Goal: Check status: Check status

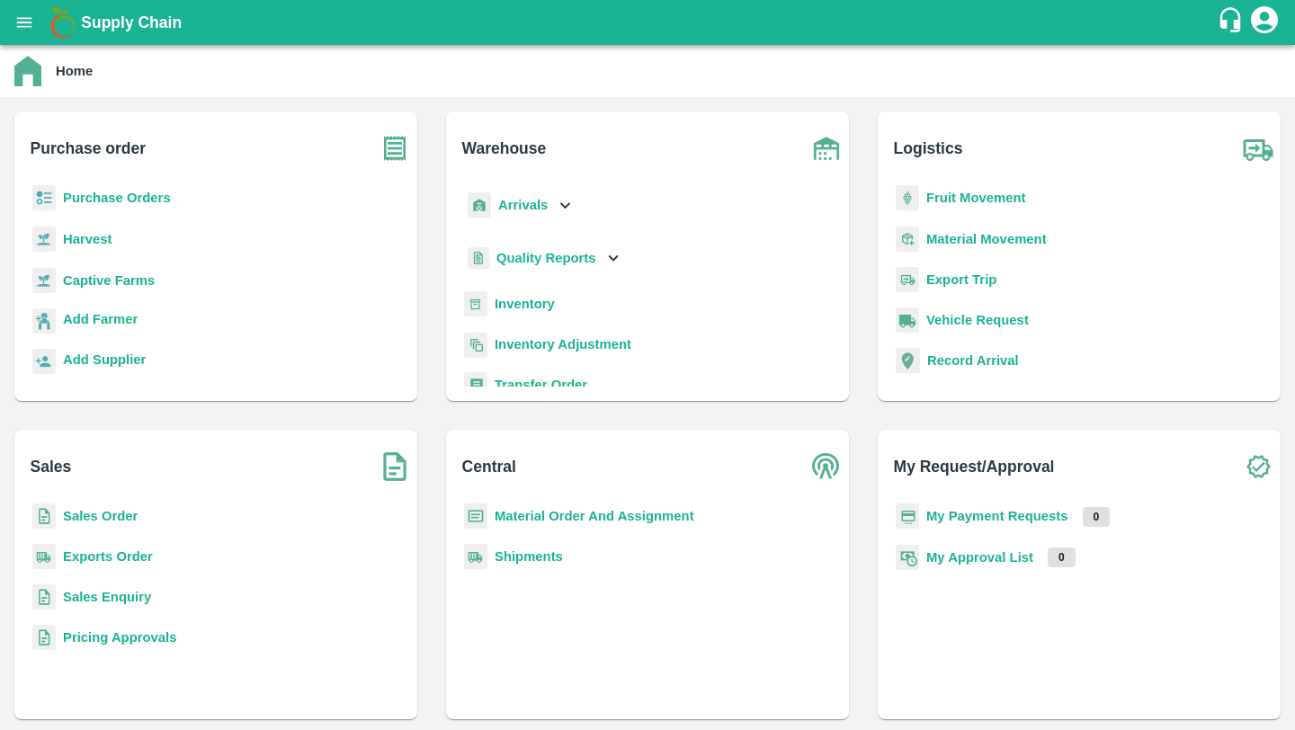
click at [524, 504] on div "Material Order And Assignment" at bounding box center [647, 524] width 374 height 40
click at [524, 516] on b "Material Order And Assignment" at bounding box center [595, 516] width 200 height 14
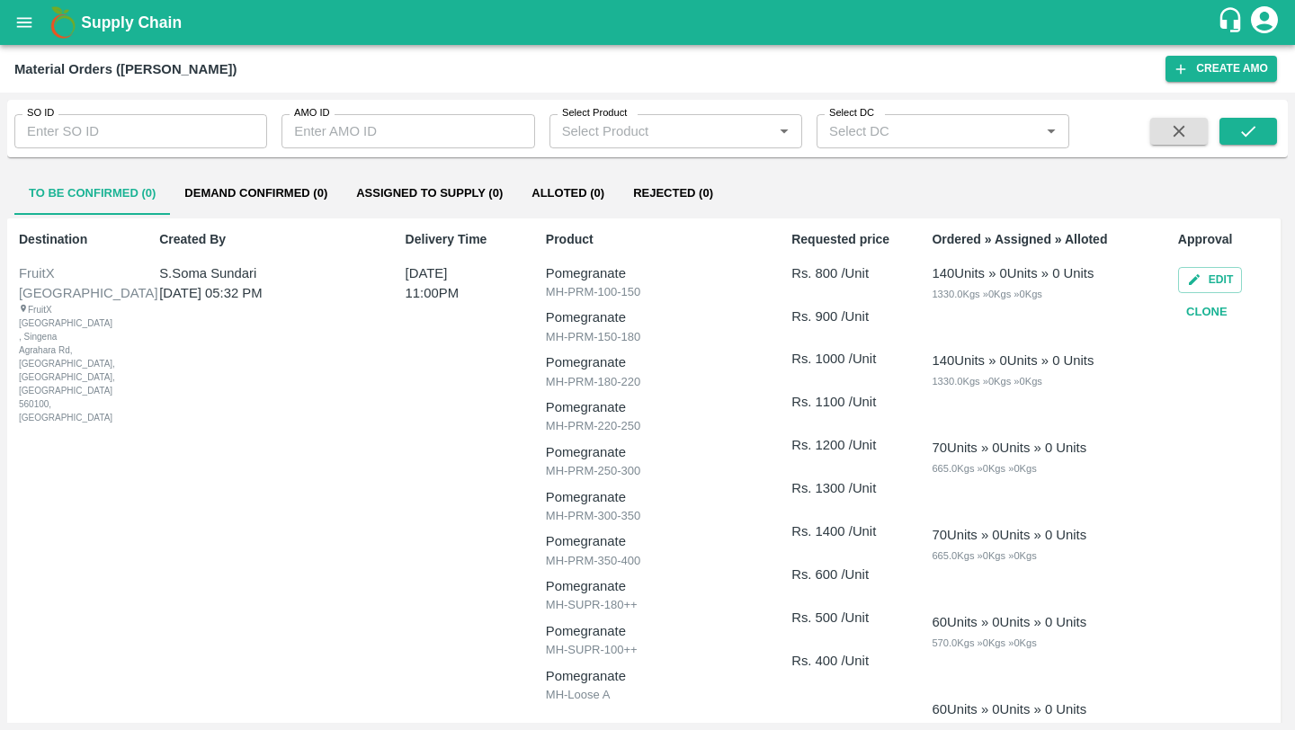
click at [199, 138] on input "SO ID" at bounding box center [140, 131] width 253 height 34
type input "600609"
click at [1227, 140] on button "submit" at bounding box center [1249, 131] width 58 height 27
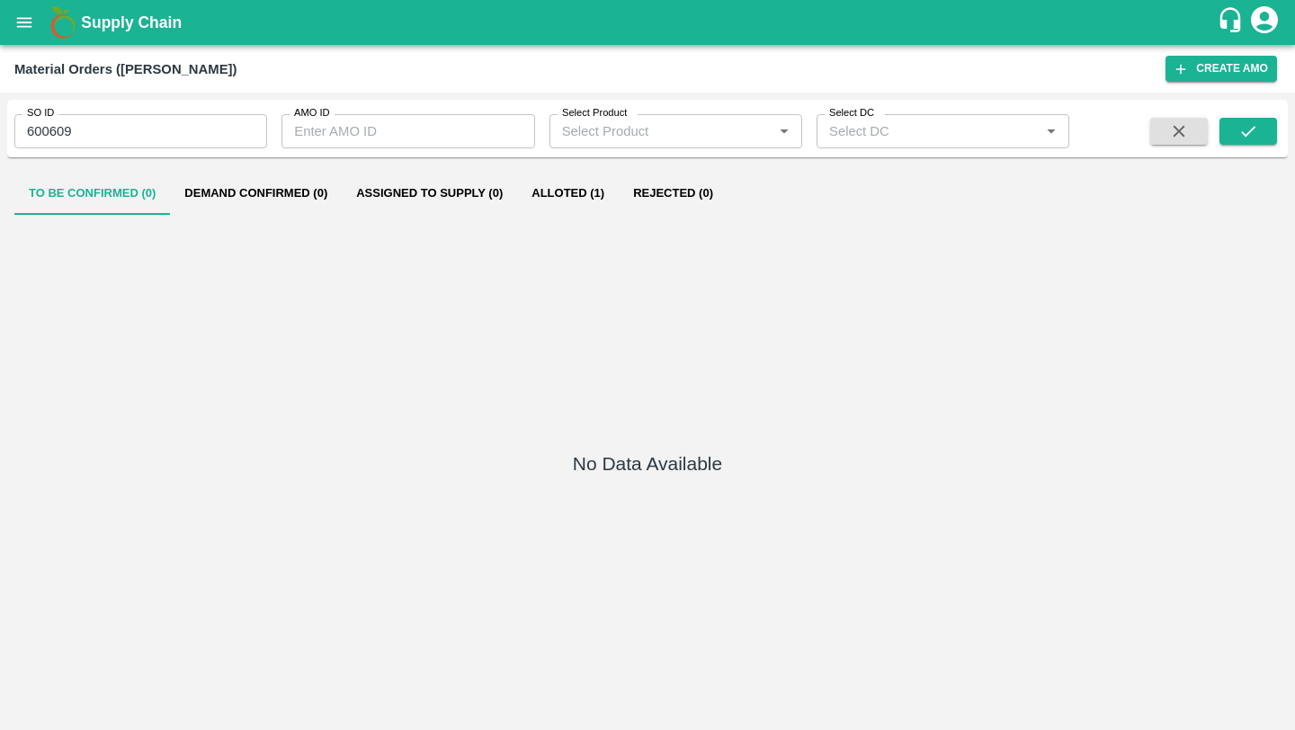
click at [581, 196] on button "Alloted (1)" at bounding box center [568, 193] width 102 height 43
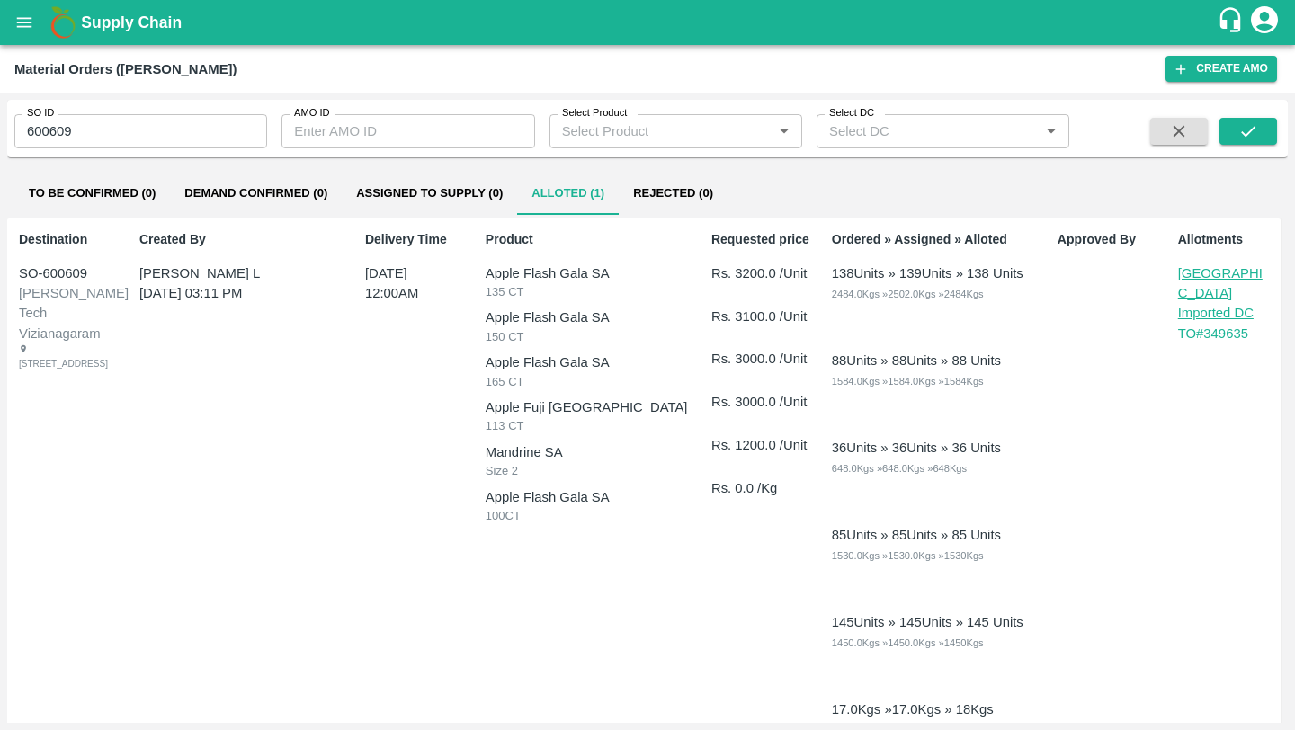
click at [1190, 277] on p "[GEOGRAPHIC_DATA] Imported DC" at bounding box center [1223, 294] width 90 height 60
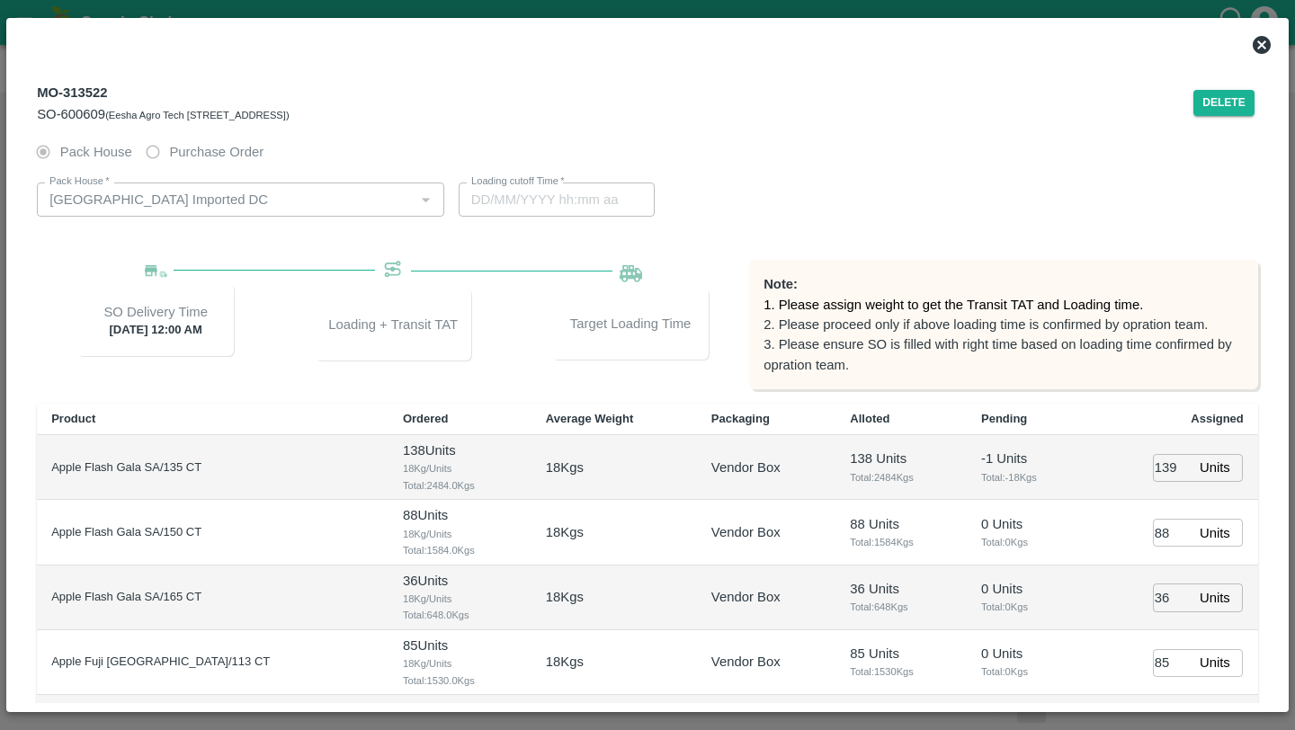
type input "30/07/2025 09:18 PM"
click at [1264, 52] on icon at bounding box center [1262, 45] width 18 height 18
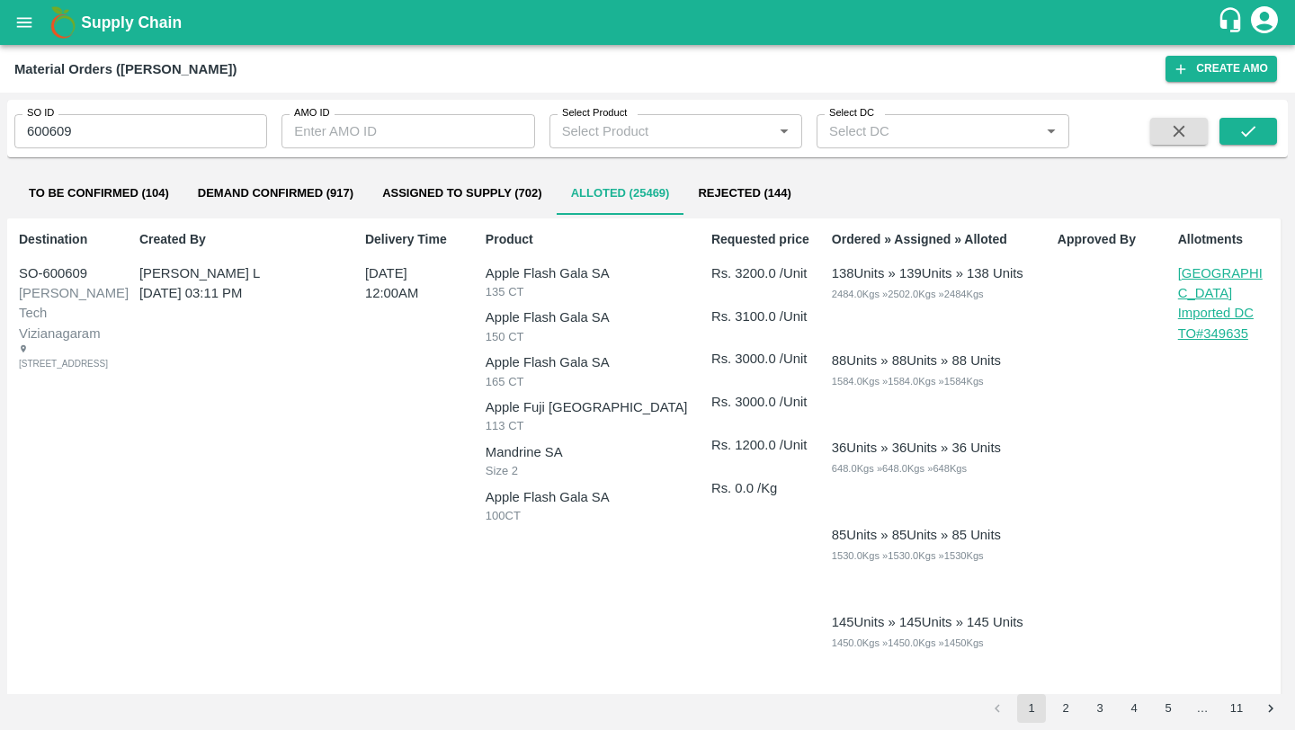
click at [1203, 324] on p "TO# 349635" at bounding box center [1227, 334] width 98 height 20
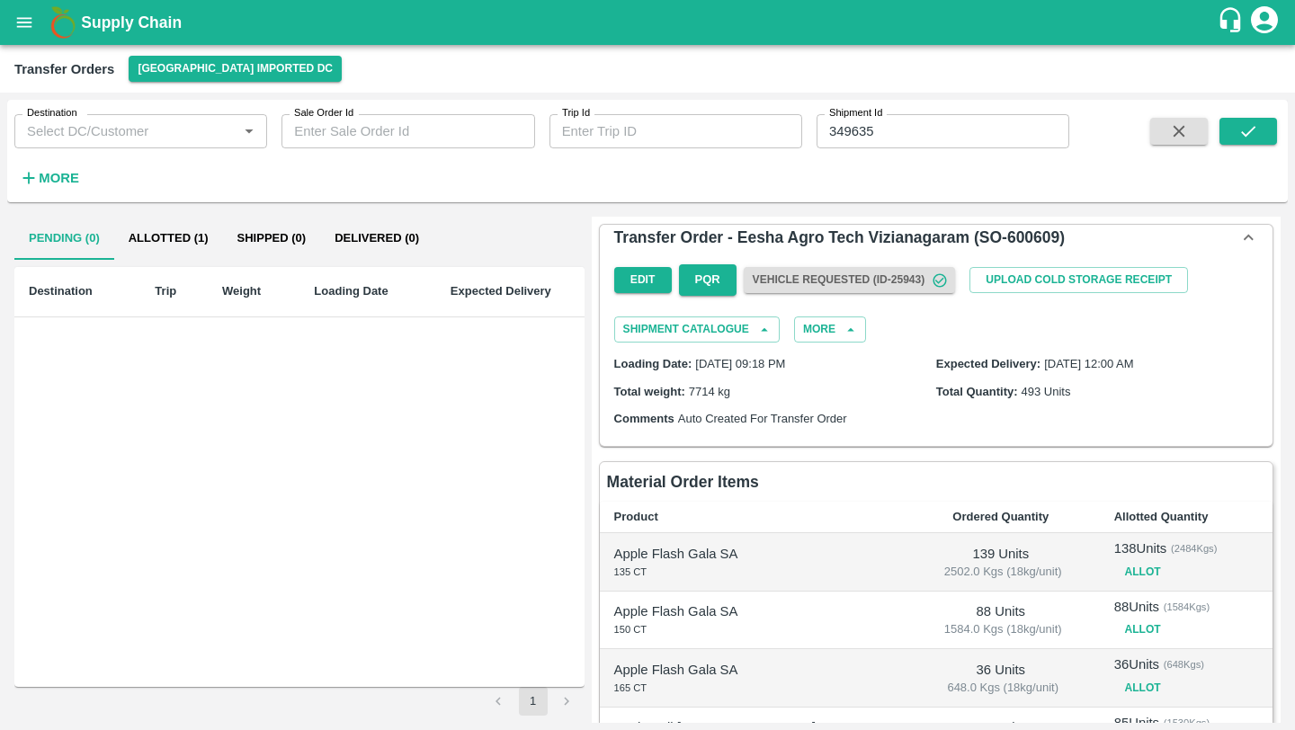
scroll to position [445, 0]
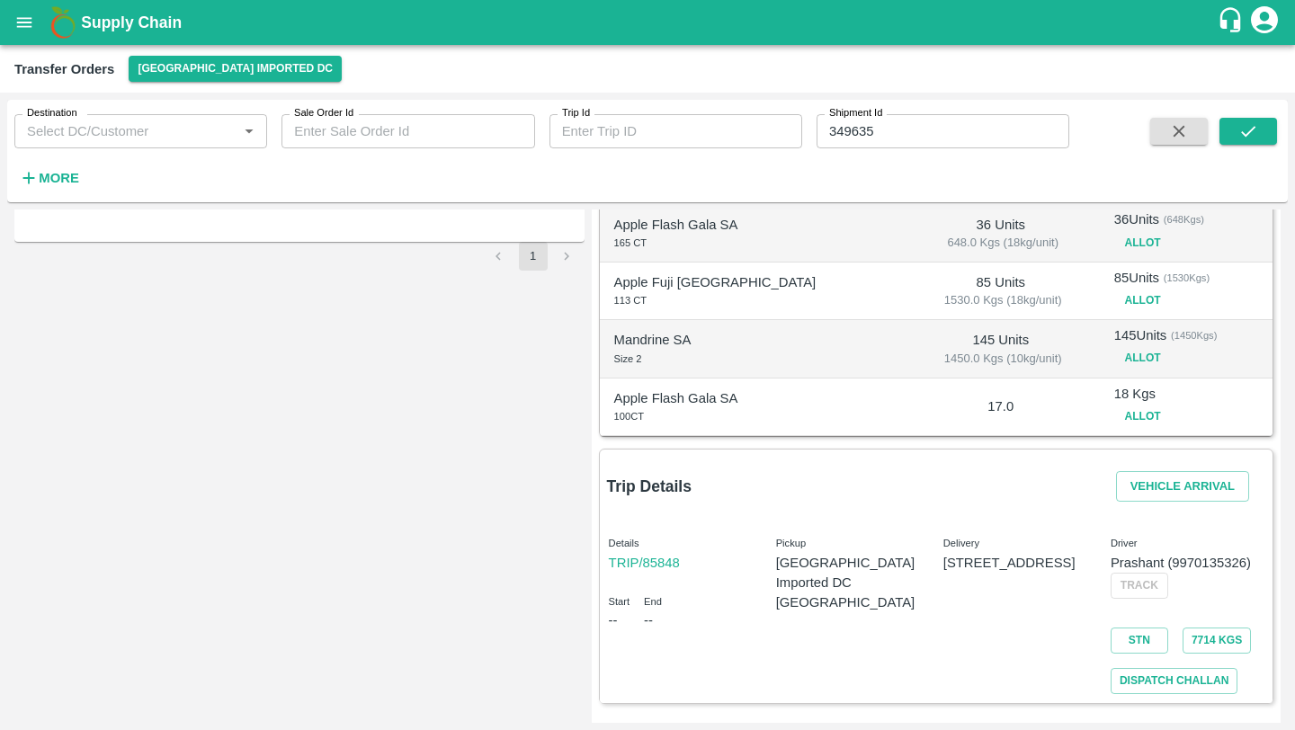
click at [641, 563] on link "TRIP/85848" at bounding box center [644, 563] width 71 height 14
click at [669, 549] on div "Details TRIP/85848 Start -- End --" at bounding box center [677, 606] width 167 height 176
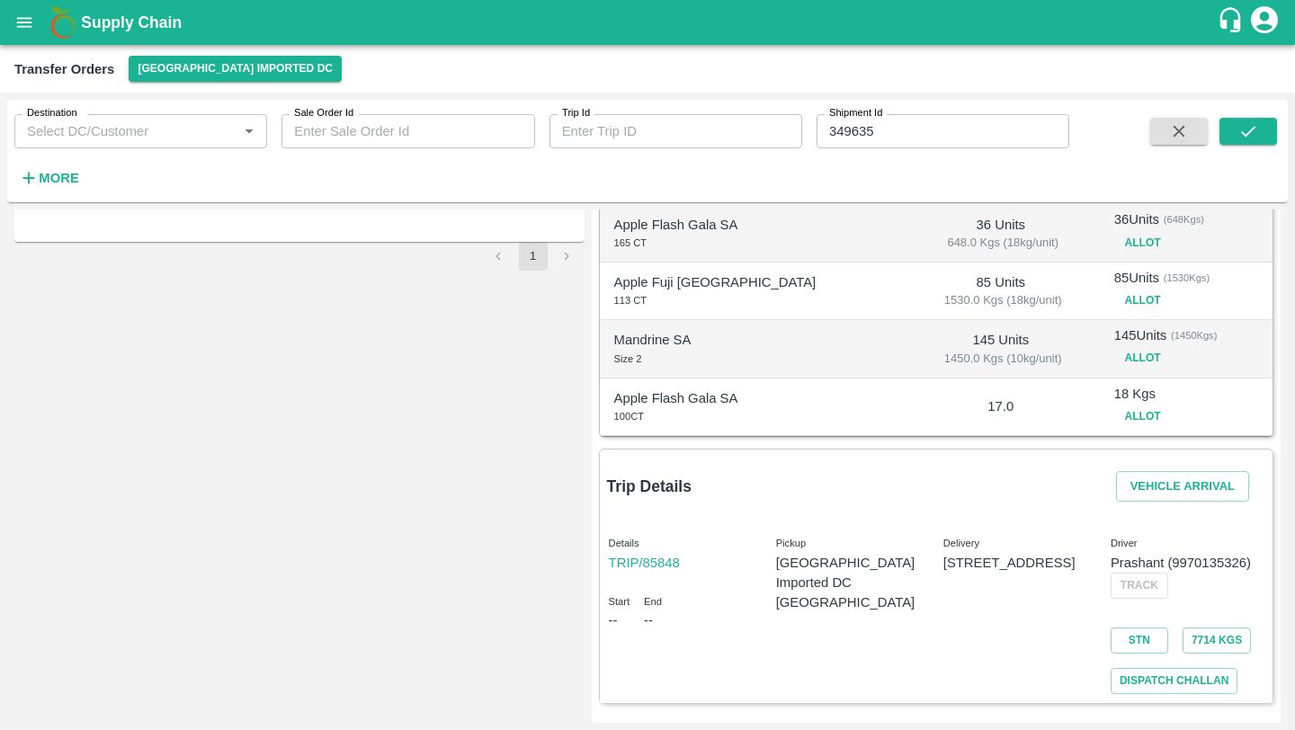
click at [669, 556] on link "TRIP/85848" at bounding box center [644, 563] width 71 height 14
copy link "85848"
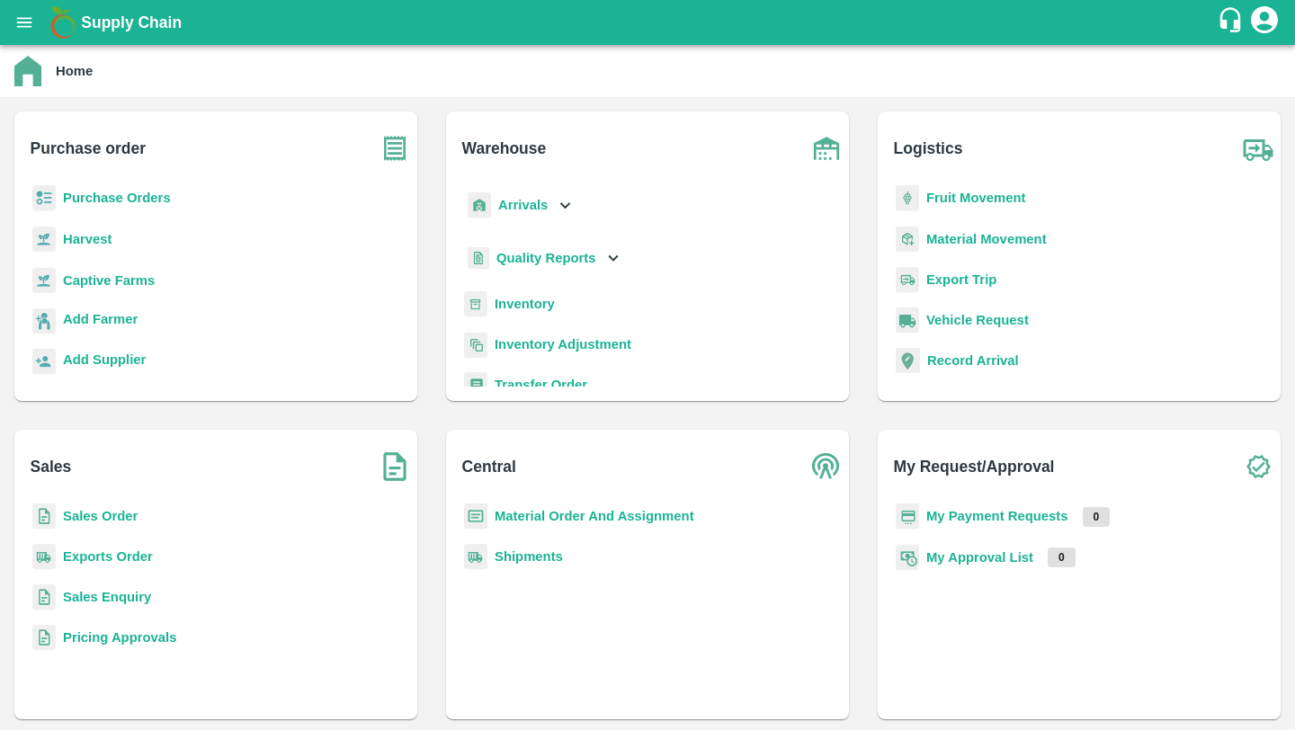
click at [963, 200] on b "Fruit Movement" at bounding box center [976, 198] width 100 height 14
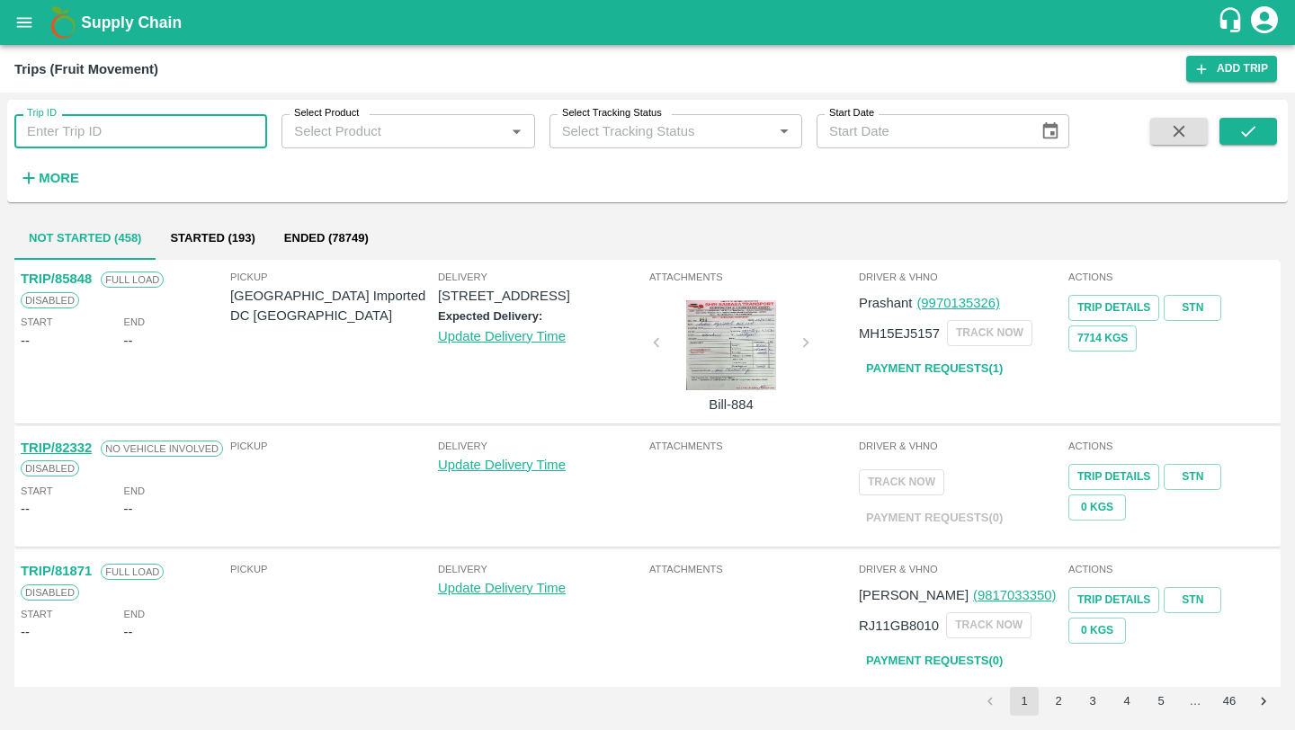
click at [156, 137] on input "Trip ID" at bounding box center [140, 131] width 253 height 34
paste input "85848"
type input "85848"
click at [1242, 132] on icon "submit" at bounding box center [1248, 131] width 14 height 11
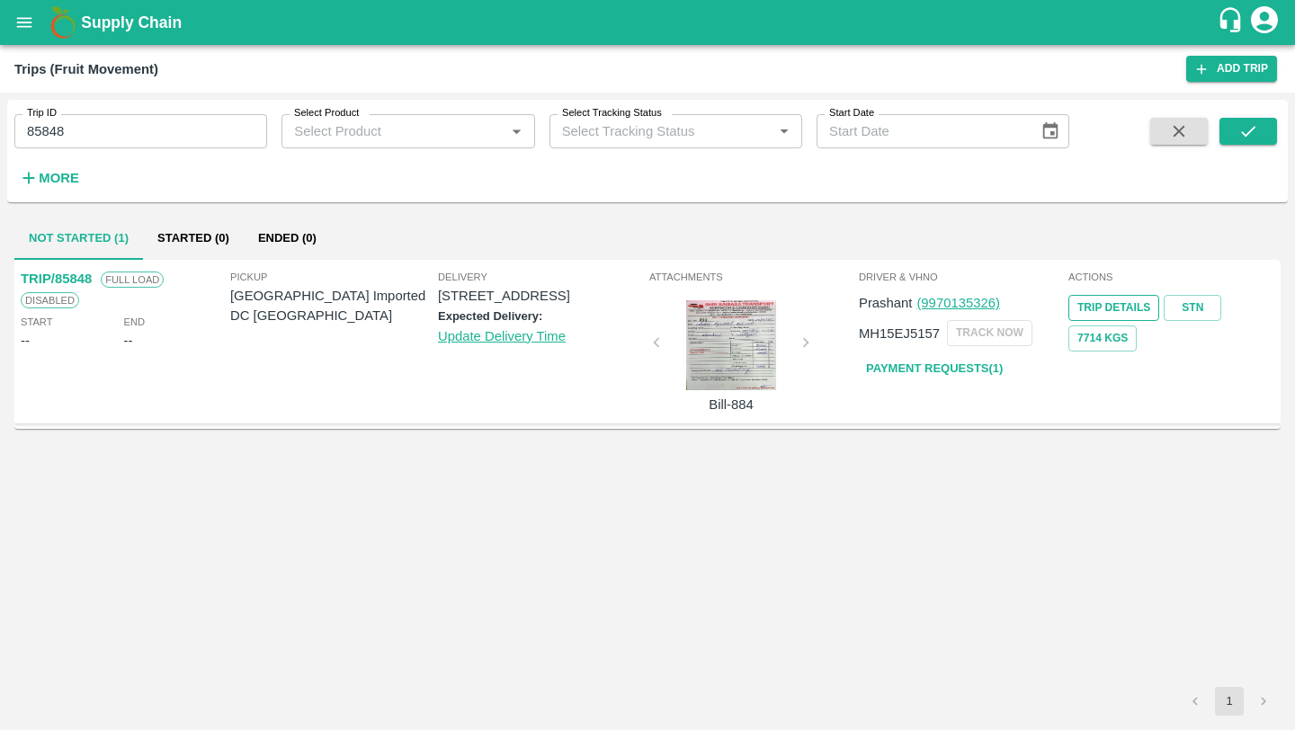
click at [1114, 305] on link "Trip Details" at bounding box center [1113, 308] width 91 height 26
click at [16, 30] on icon "open drawer" at bounding box center [24, 23] width 20 height 20
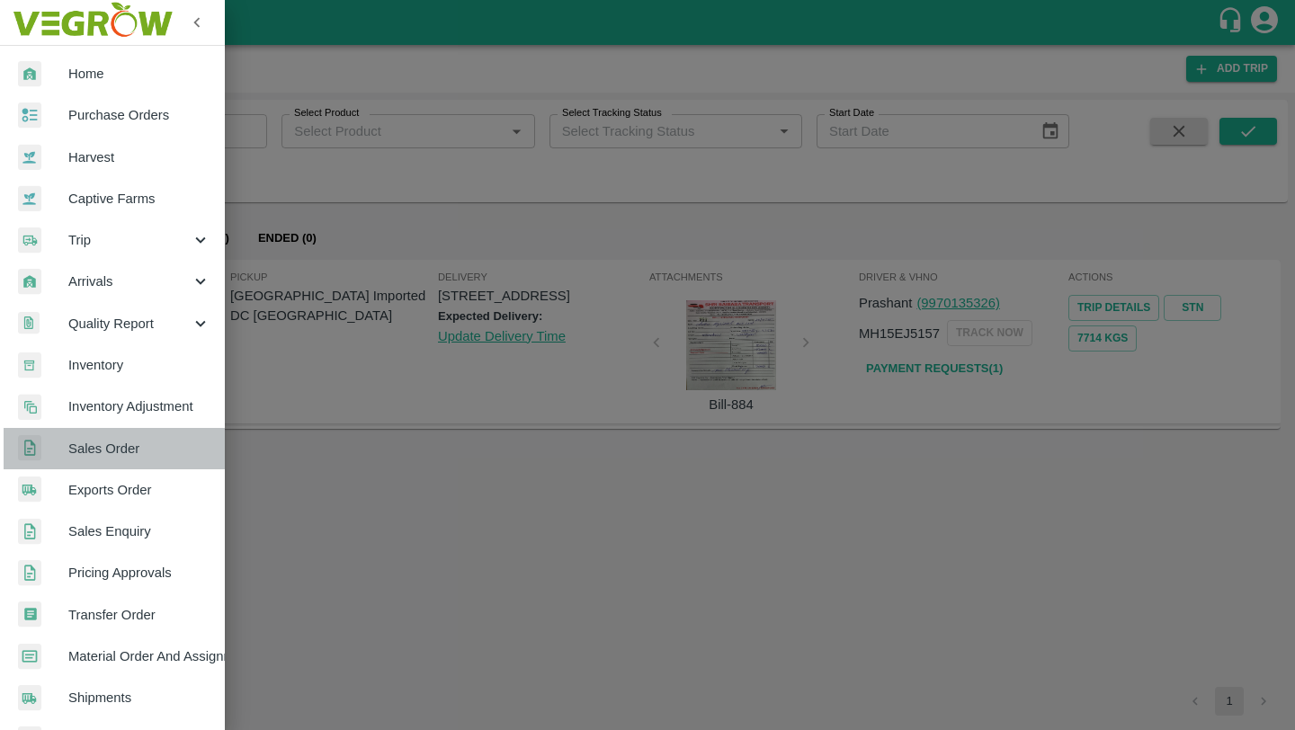
click at [168, 454] on span "Sales Order" at bounding box center [139, 449] width 142 height 20
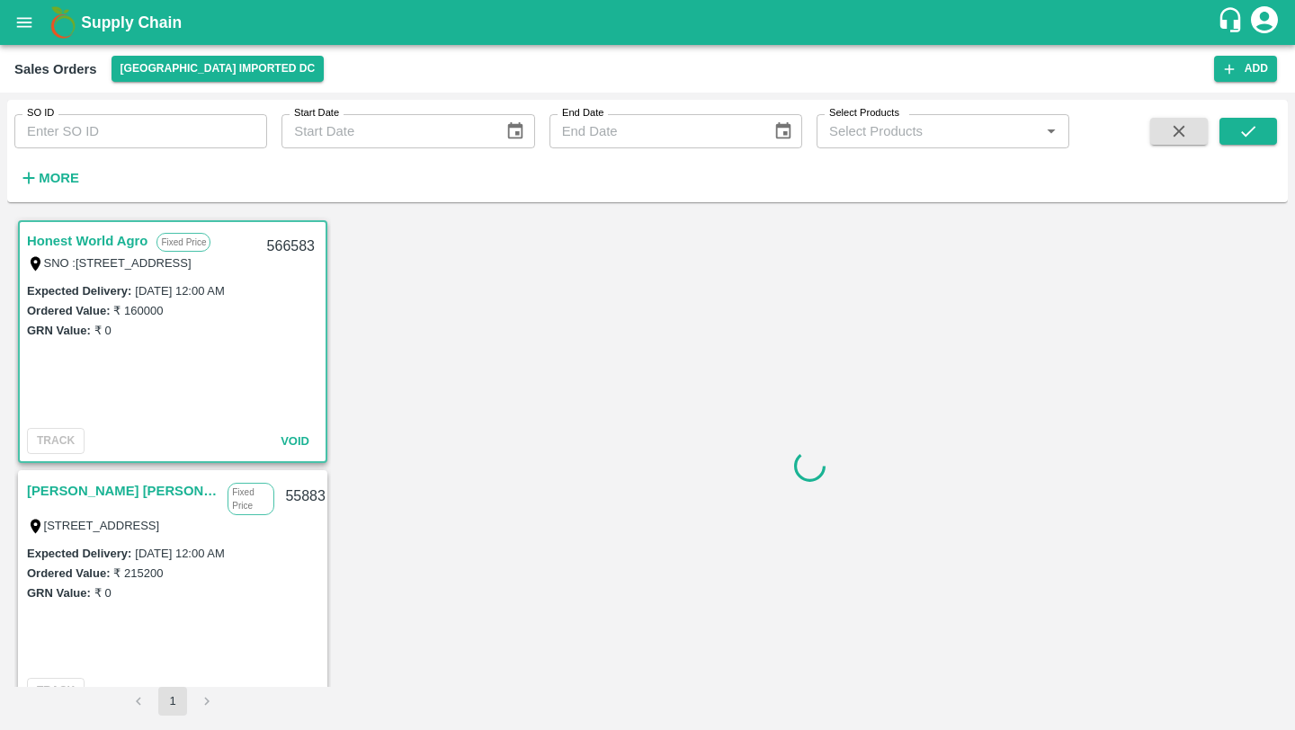
click at [133, 133] on input "SO ID" at bounding box center [140, 131] width 253 height 34
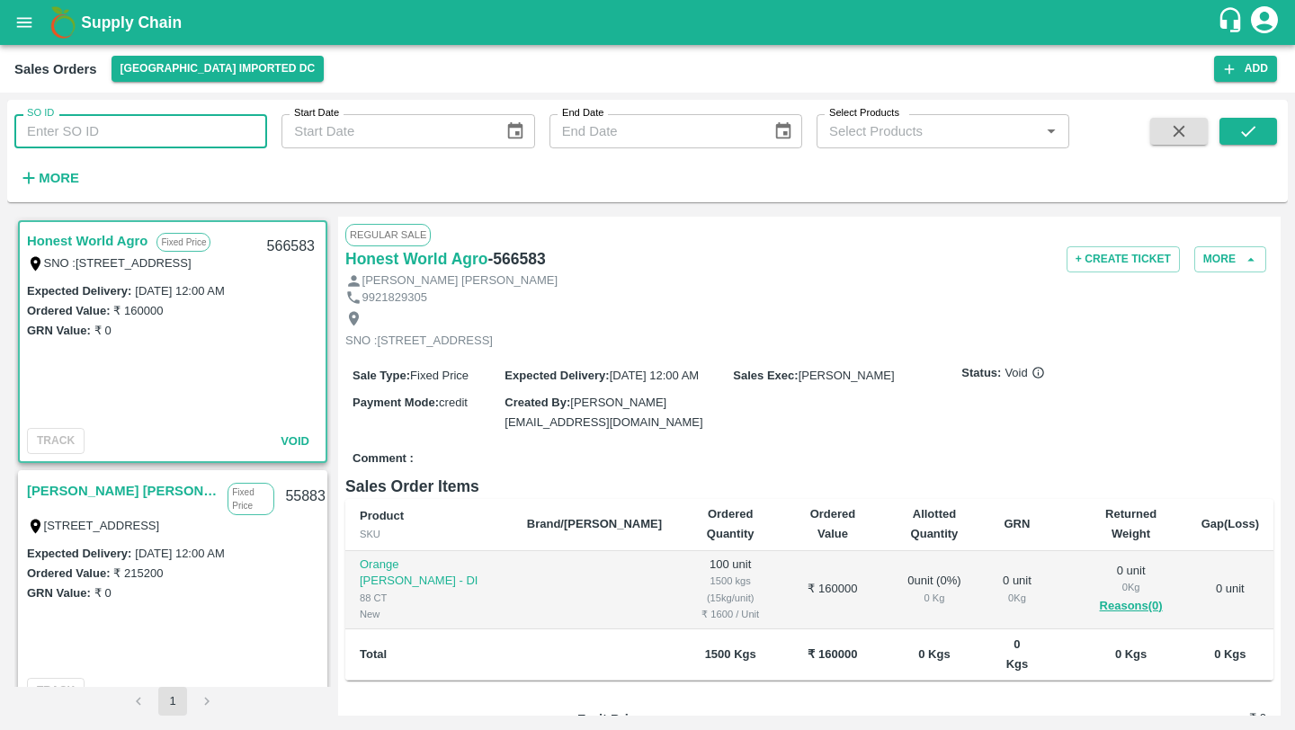
paste input "[PERSON_NAME] Tech Vizianagaram"
type input "[PERSON_NAME] Tech Vizianagaram"
type input "600609"
click at [1241, 131] on icon "submit" at bounding box center [1248, 131] width 20 height 20
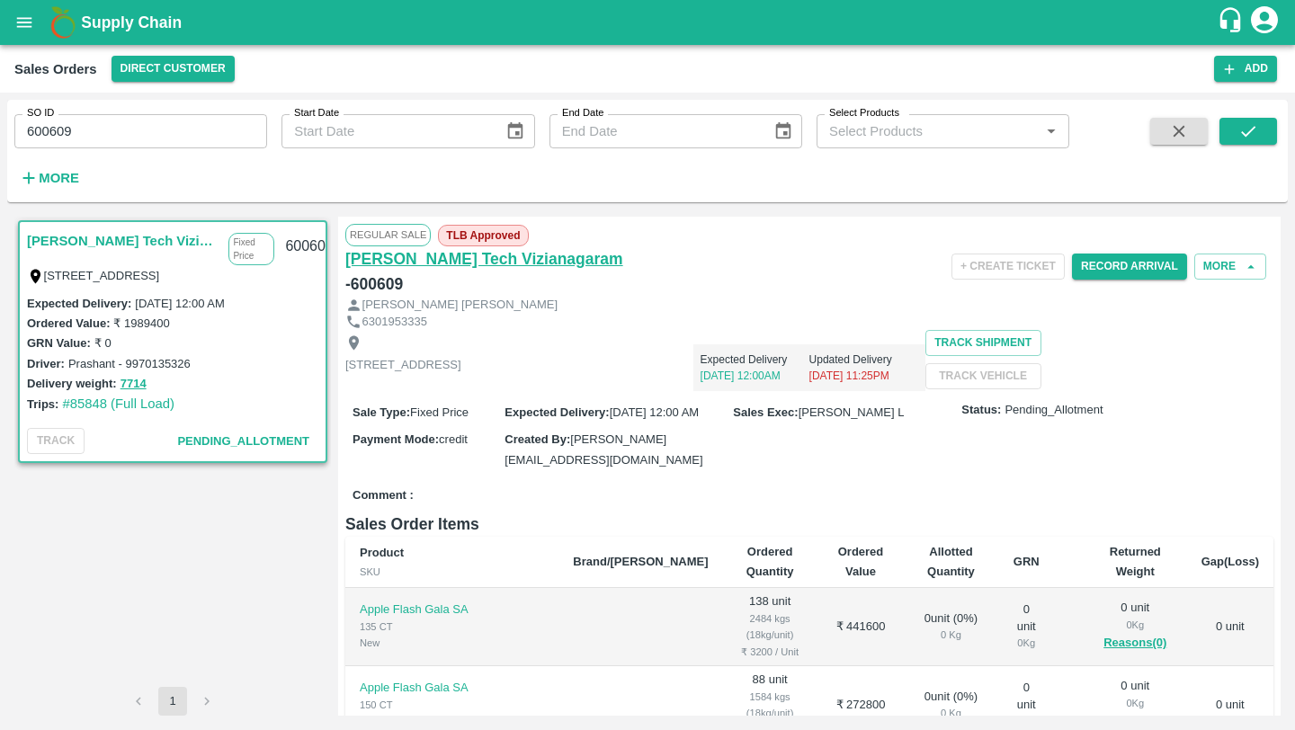
click at [555, 253] on h6 "[PERSON_NAME] Tech Vizianagaram" at bounding box center [484, 258] width 278 height 25
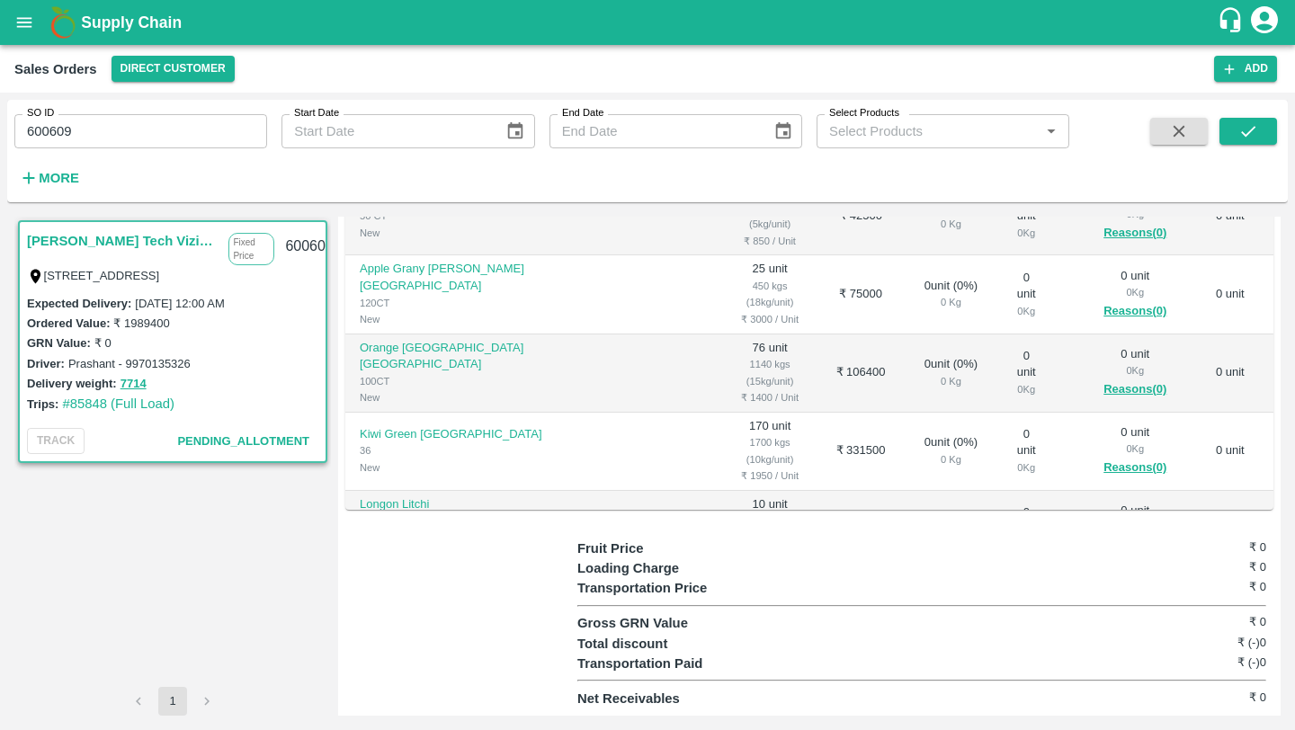
scroll to position [440, 0]
click at [15, 39] on button "open drawer" at bounding box center [24, 22] width 41 height 41
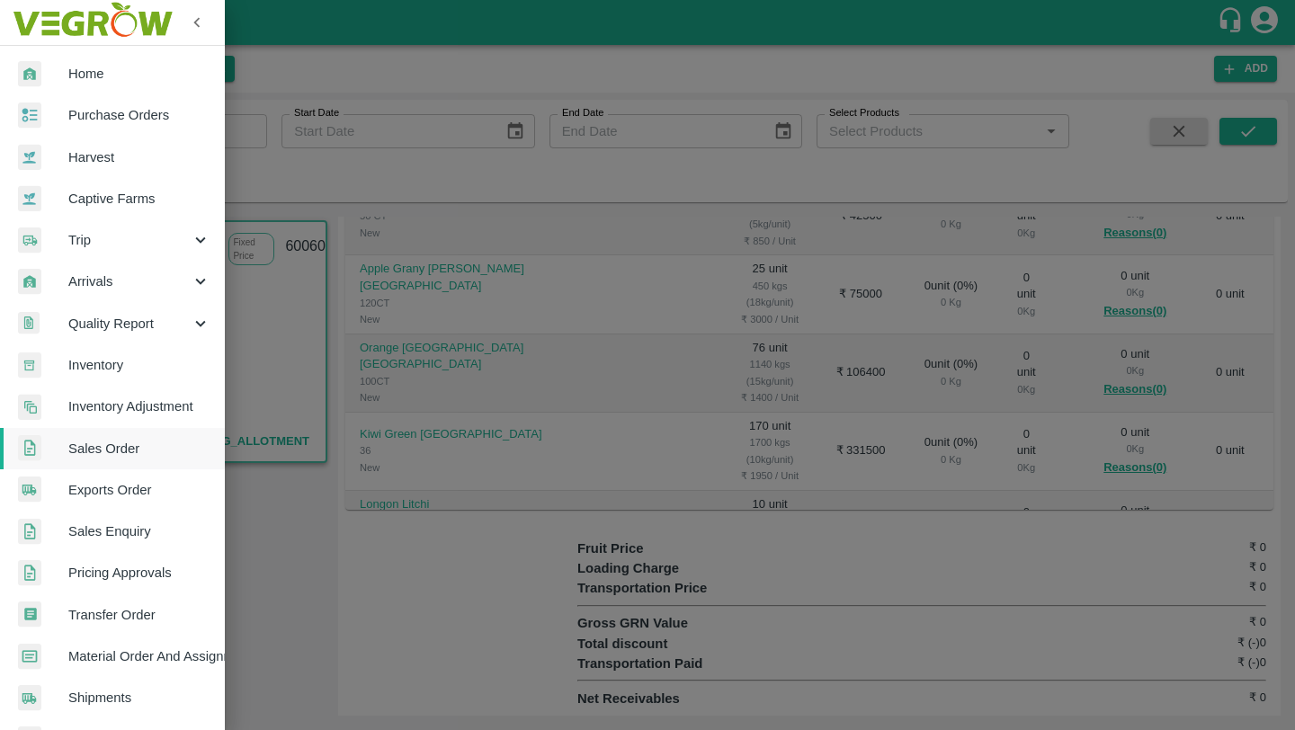
click at [125, 651] on span "Material Order And Assignment" at bounding box center [139, 657] width 142 height 20
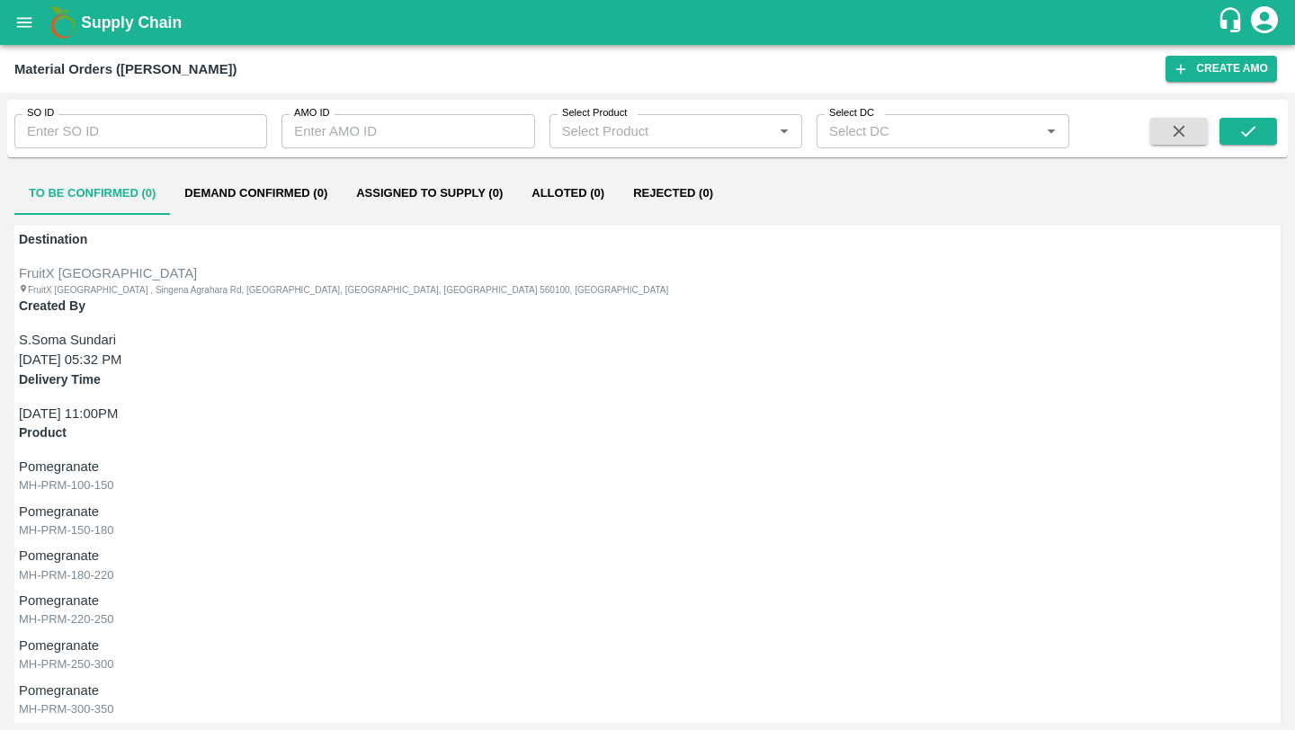
click at [168, 131] on input "SO ID" at bounding box center [140, 131] width 253 height 34
type input "600609"
click at [1251, 135] on icon "submit" at bounding box center [1248, 131] width 20 height 20
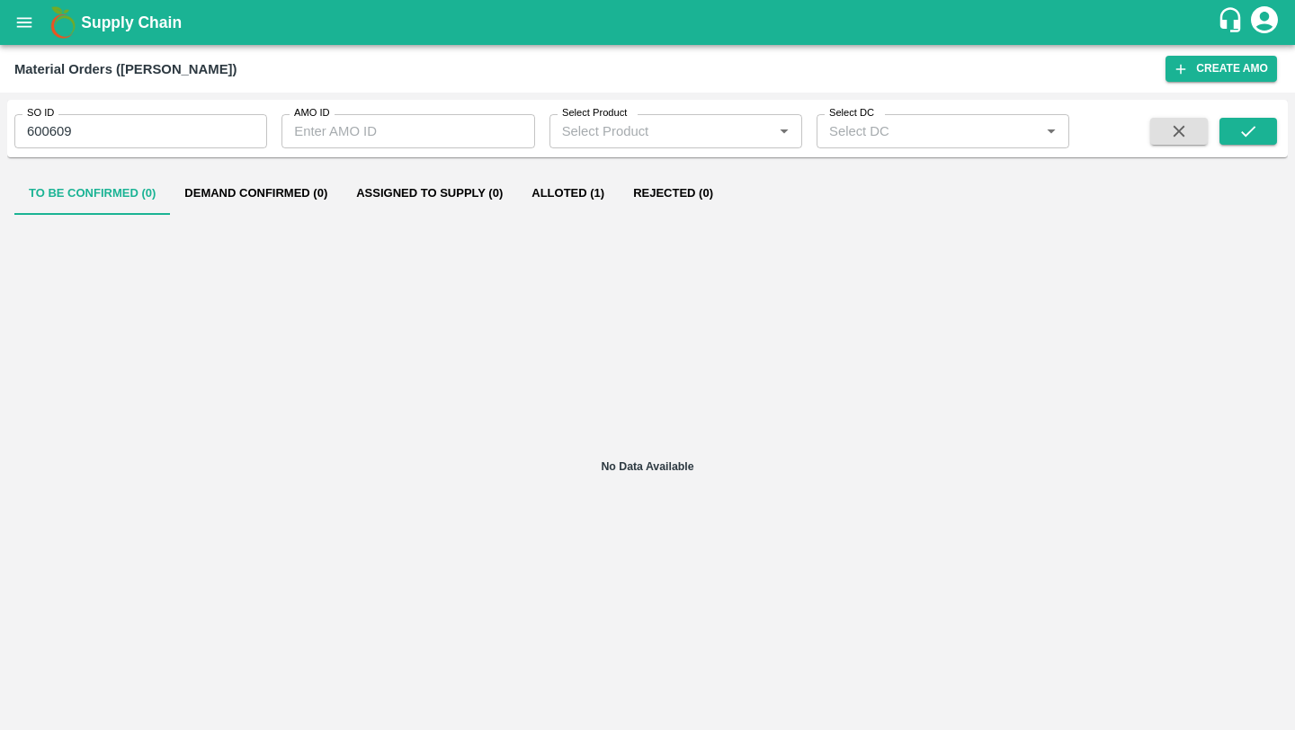
click at [553, 203] on button "Alloted (1)" at bounding box center [568, 193] width 102 height 43
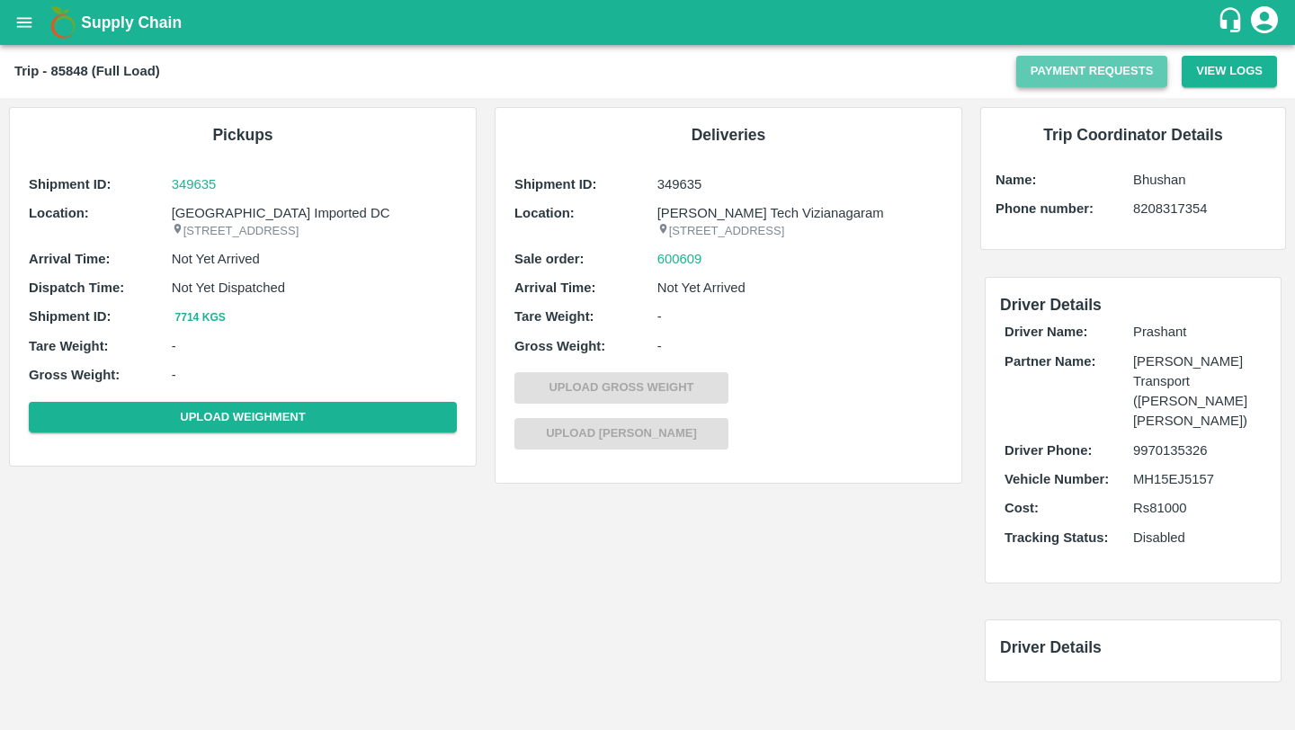
click at [1089, 72] on button "Payment Requests" at bounding box center [1092, 71] width 152 height 31
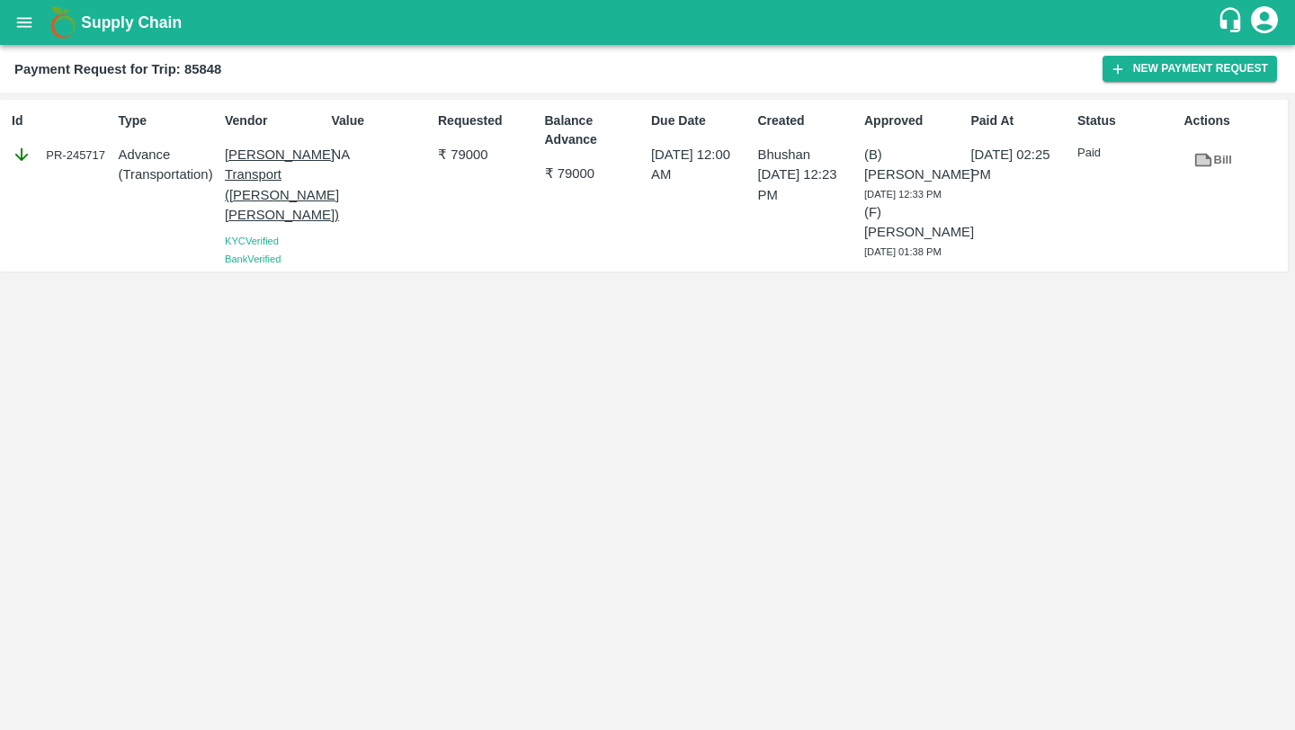
click at [83, 153] on div "PR-245717" at bounding box center [62, 155] width 100 height 20
copy div "245717"
click at [270, 177] on p "Shri SaiBaba Transport (Ankush Vyankat Dongare)" at bounding box center [275, 185] width 100 height 80
click at [201, 72] on b "Payment Request for Trip: 85848" at bounding box center [117, 69] width 207 height 14
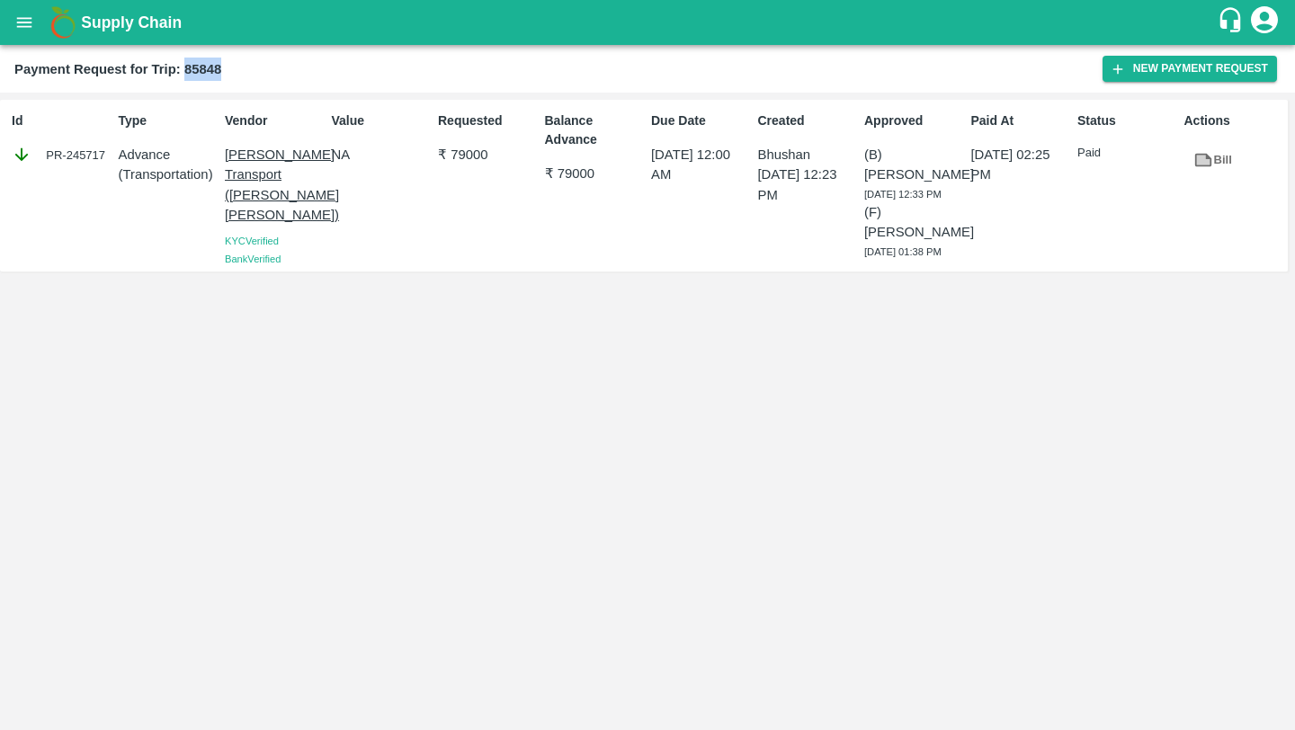
click at [201, 72] on b "Payment Request for Trip: 85848" at bounding box center [117, 69] width 207 height 14
copy b "85848"
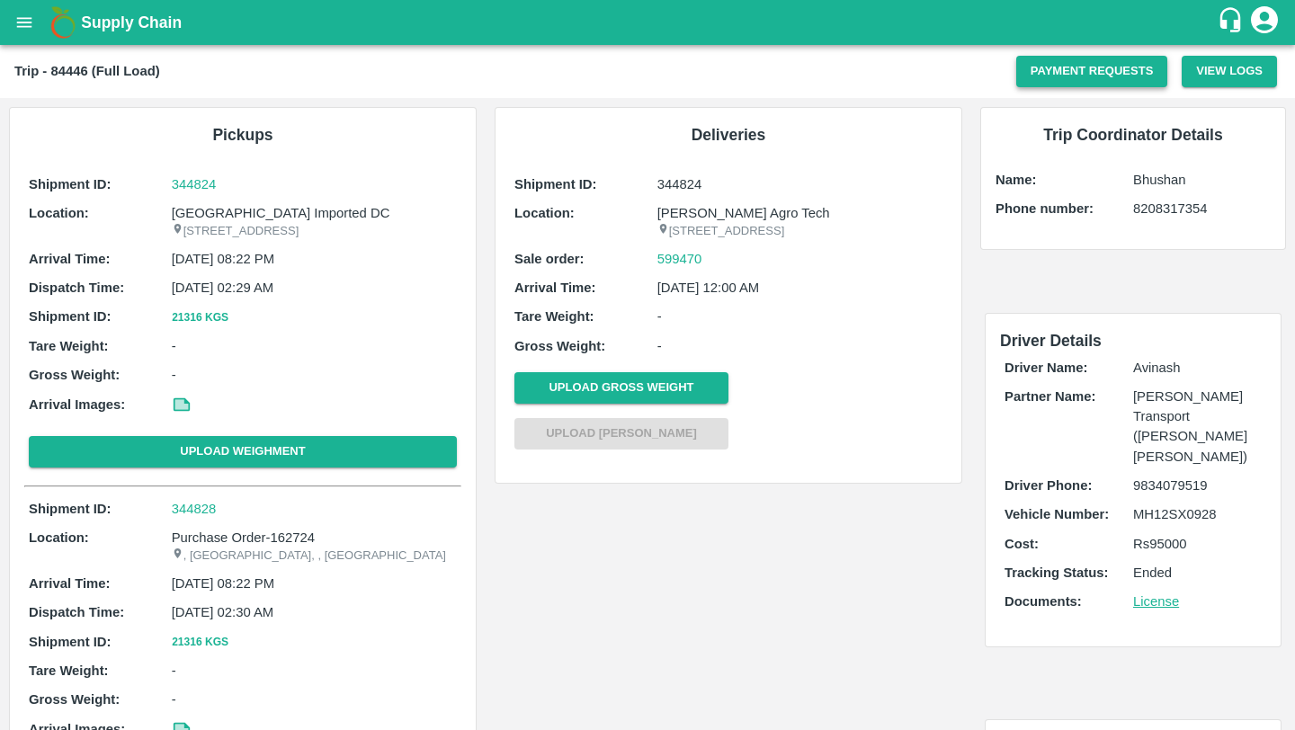
click at [1090, 72] on button "Payment Requests" at bounding box center [1092, 71] width 152 height 31
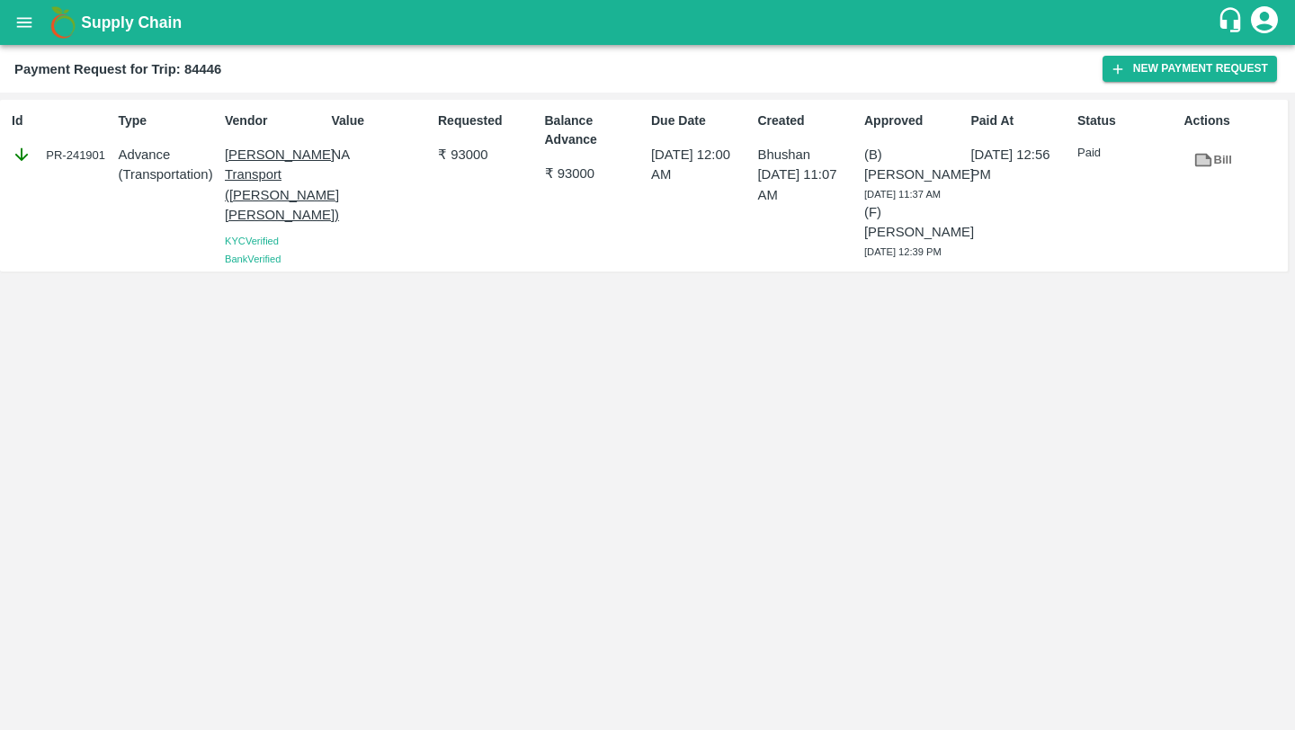
click at [211, 70] on b "Payment Request for Trip: 84446" at bounding box center [117, 69] width 207 height 14
click at [206, 55] on div "Payment Request for Trip: 84446 New Payment Request" at bounding box center [647, 69] width 1295 height 48
click at [206, 67] on b "Payment Request for Trip: 84446" at bounding box center [117, 69] width 207 height 14
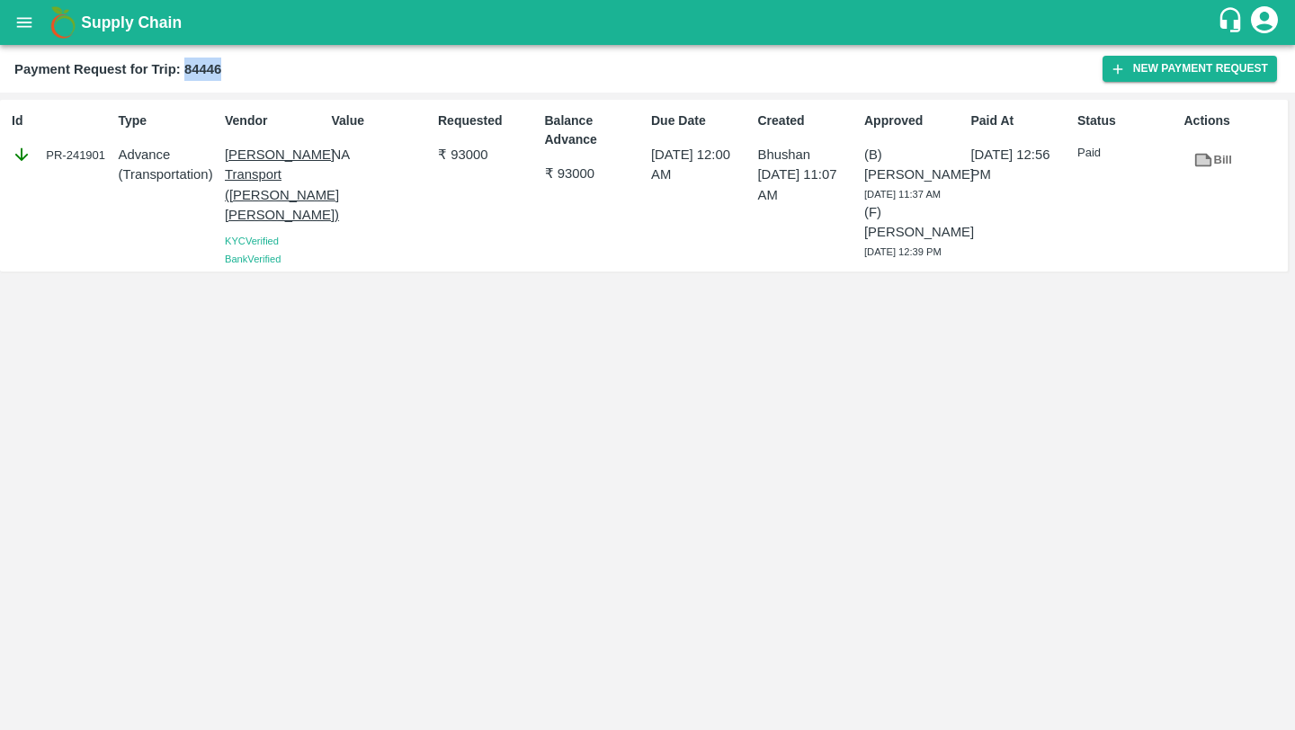
copy b "84446"
click at [192, 67] on b "Payment Request for Trip: 84446" at bounding box center [117, 69] width 207 height 14
copy b "84446"
click at [25, 24] on icon "open drawer" at bounding box center [24, 23] width 20 height 20
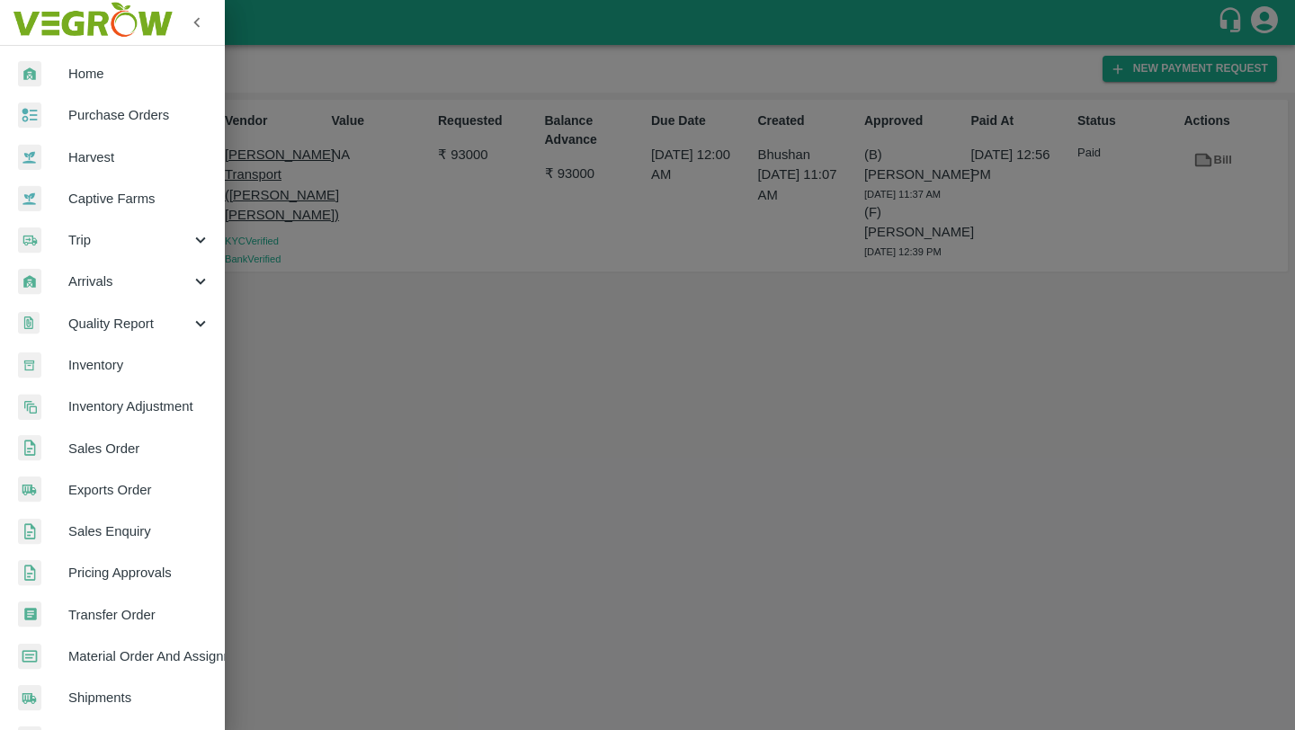
click at [148, 258] on div "Trip" at bounding box center [112, 239] width 225 height 41
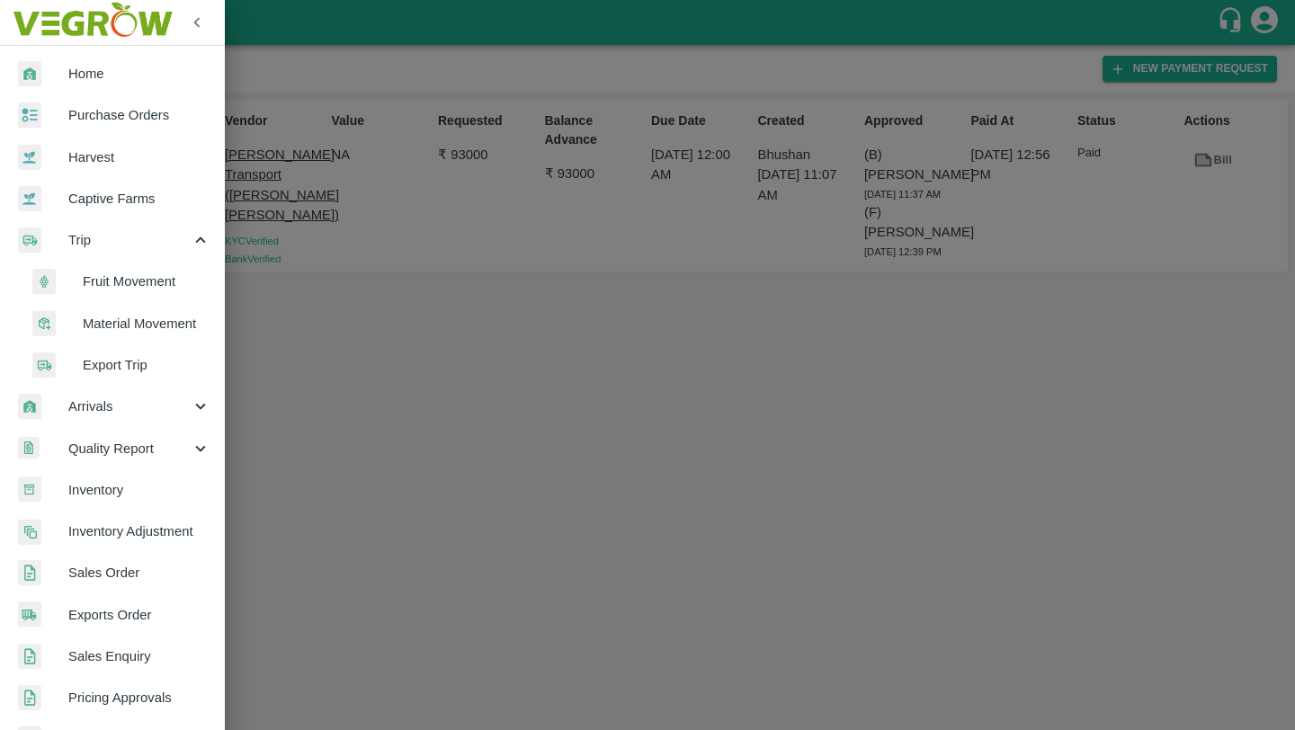
click at [148, 281] on span "Fruit Movement" at bounding box center [147, 282] width 128 height 20
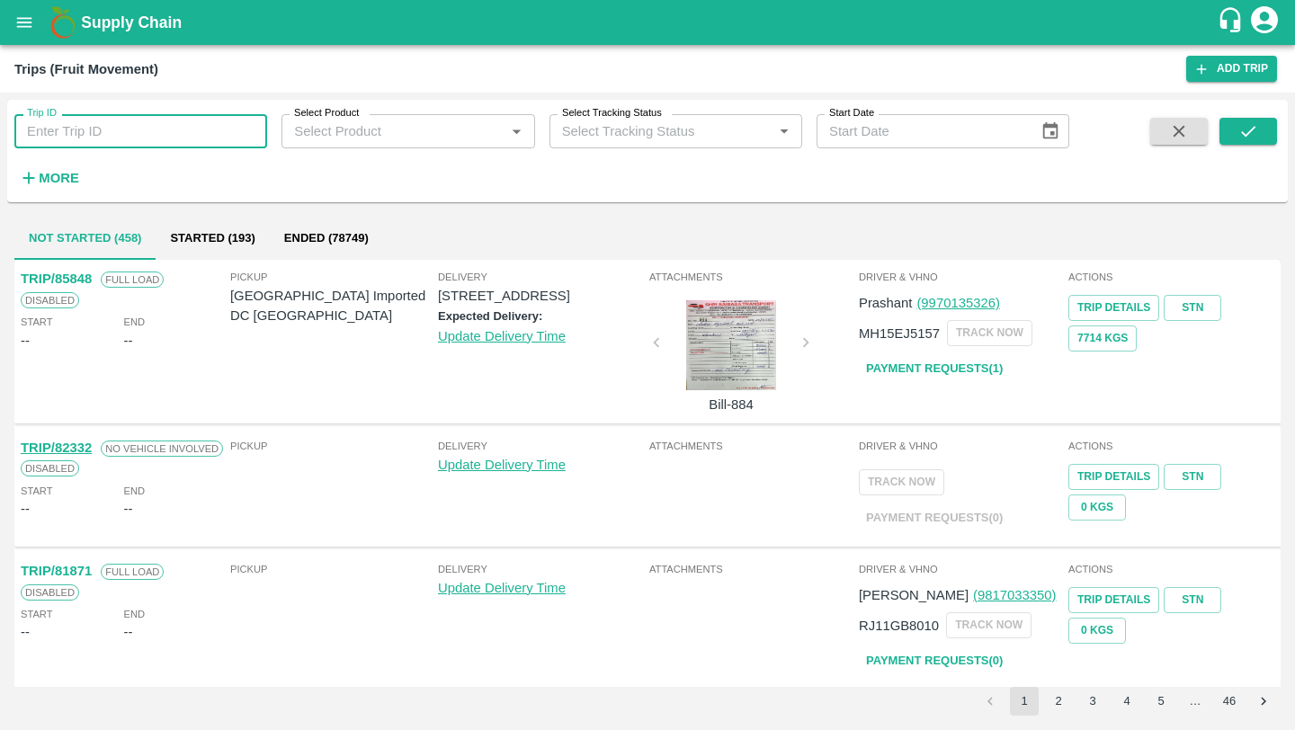
click at [196, 140] on input "Trip ID" at bounding box center [140, 131] width 253 height 34
paste input "84446"
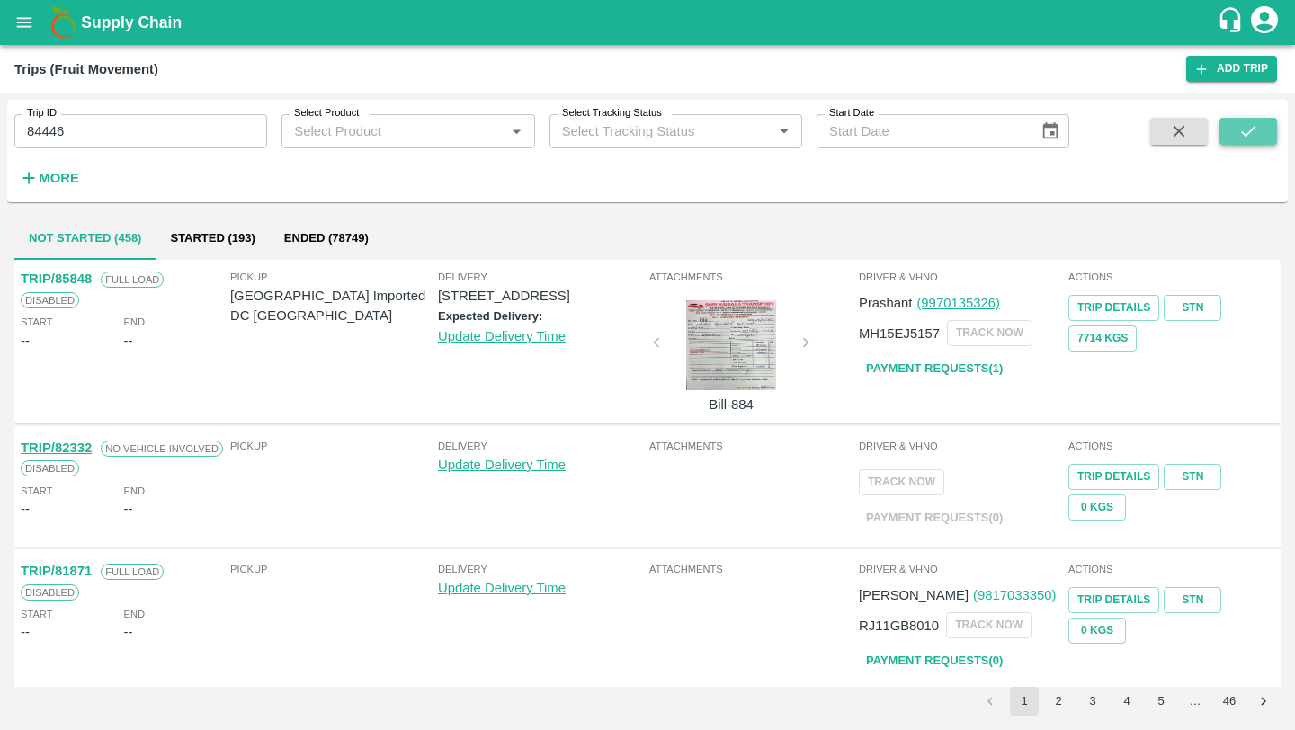
click at [1242, 122] on icon "submit" at bounding box center [1248, 131] width 20 height 20
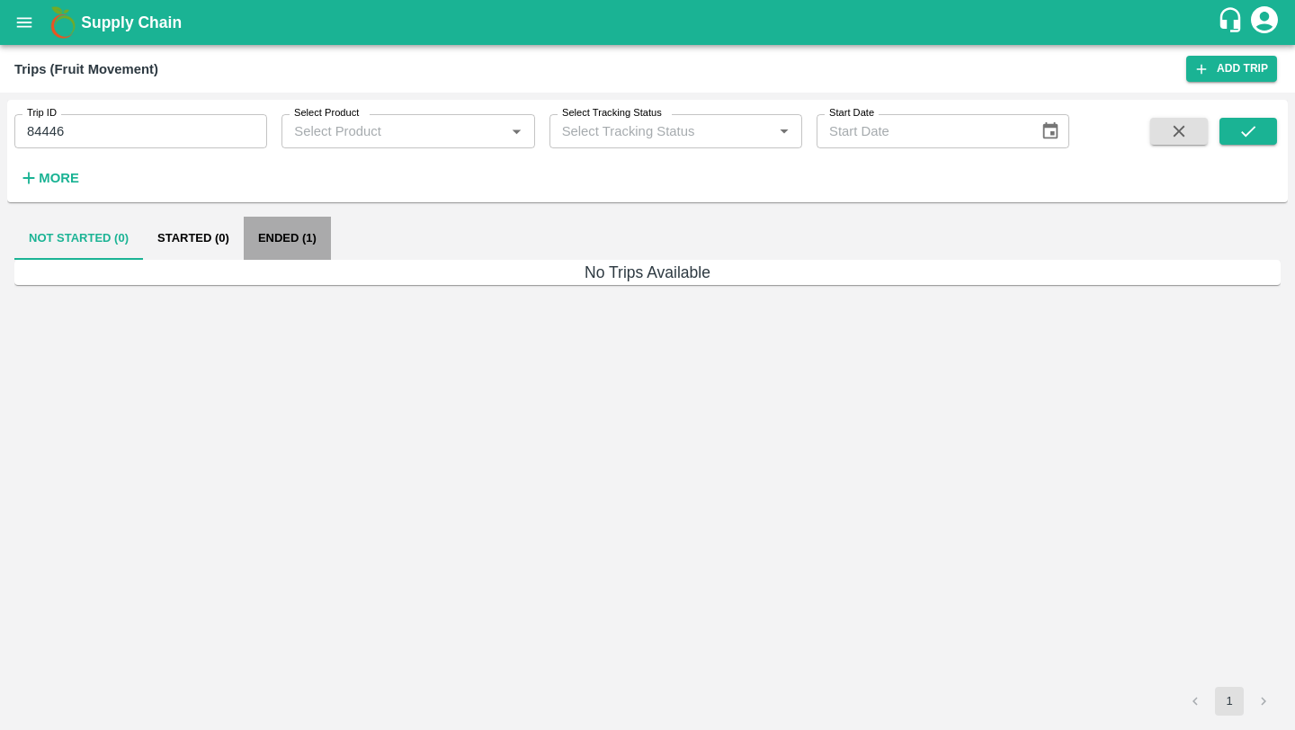
click at [278, 238] on button "Ended (1)" at bounding box center [287, 238] width 87 height 43
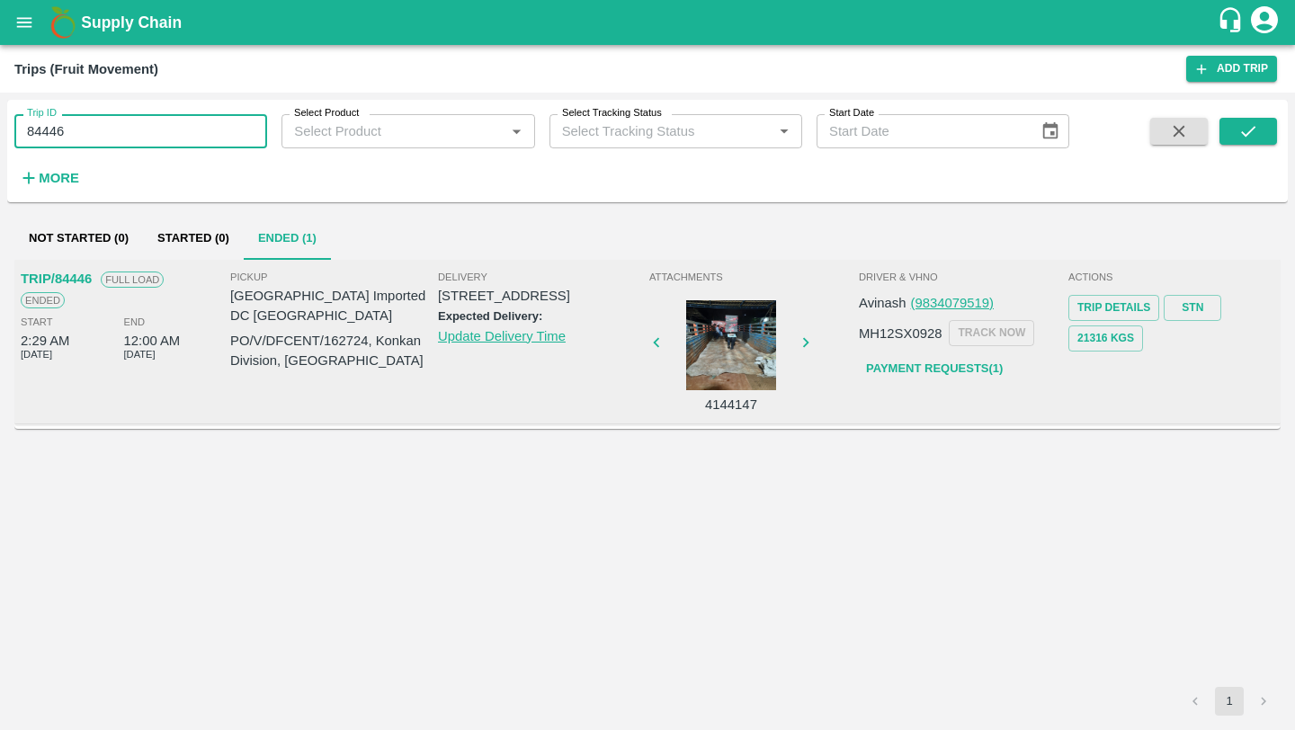
click at [111, 125] on input "84446" at bounding box center [140, 131] width 253 height 34
paste input "text"
type input "85848"
click at [1255, 130] on icon "submit" at bounding box center [1248, 131] width 20 height 20
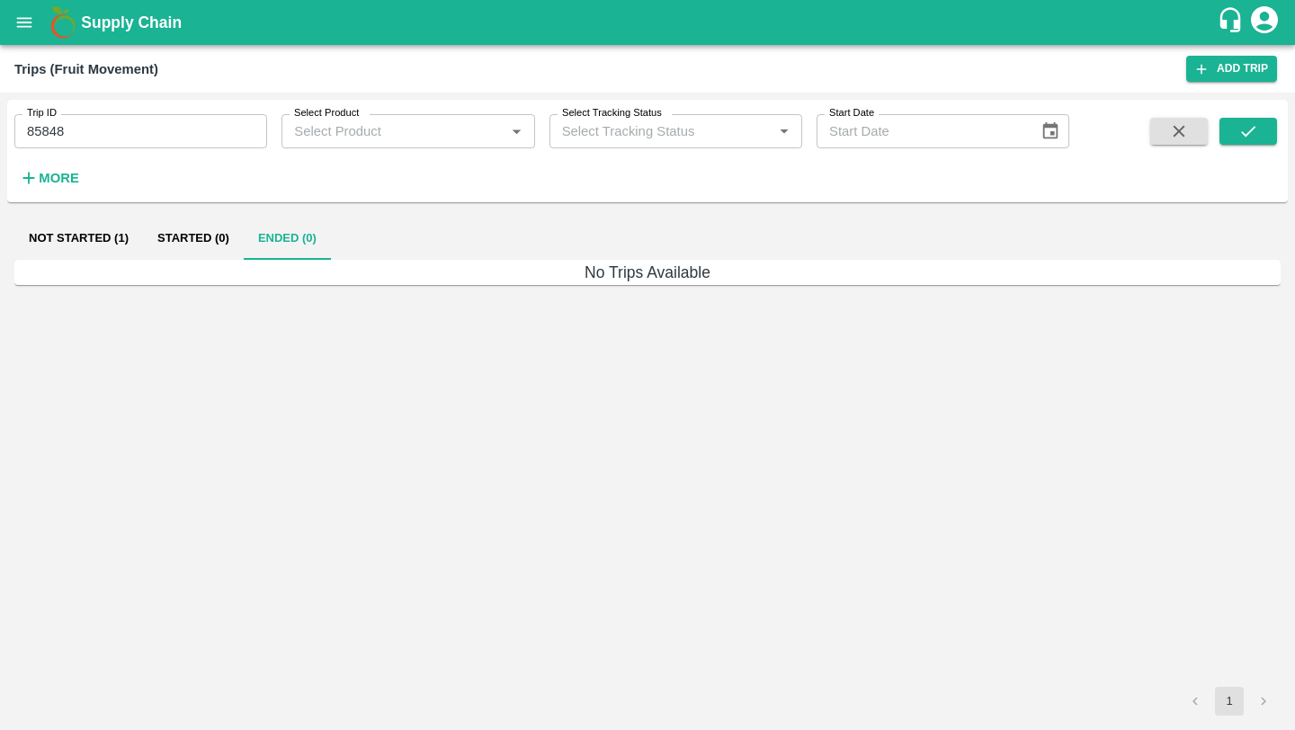
click at [112, 237] on button "Not Started (1)" at bounding box center [78, 238] width 129 height 43
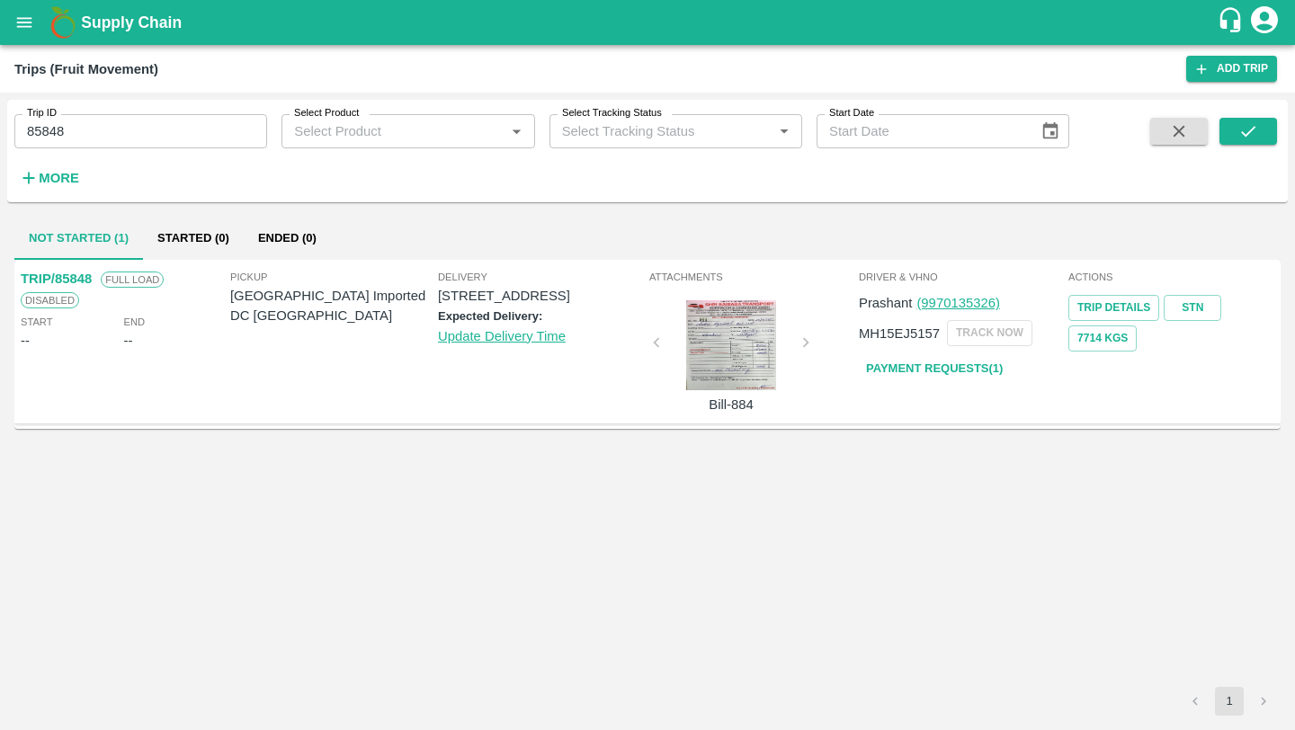
click at [57, 274] on p "TRIP/85848" at bounding box center [56, 279] width 71 height 20
click at [72, 280] on p "TRIP/85848" at bounding box center [56, 279] width 71 height 20
click at [1121, 308] on link "Trip Details" at bounding box center [1113, 308] width 91 height 26
click at [38, 278] on p "TRIP/85848" at bounding box center [56, 279] width 71 height 20
click at [310, 469] on div "TRIP/85848 Full Load Disabled Start -- End -- Pickup Mumbai Imported DC DC Deli…" at bounding box center [647, 473] width 1266 height 427
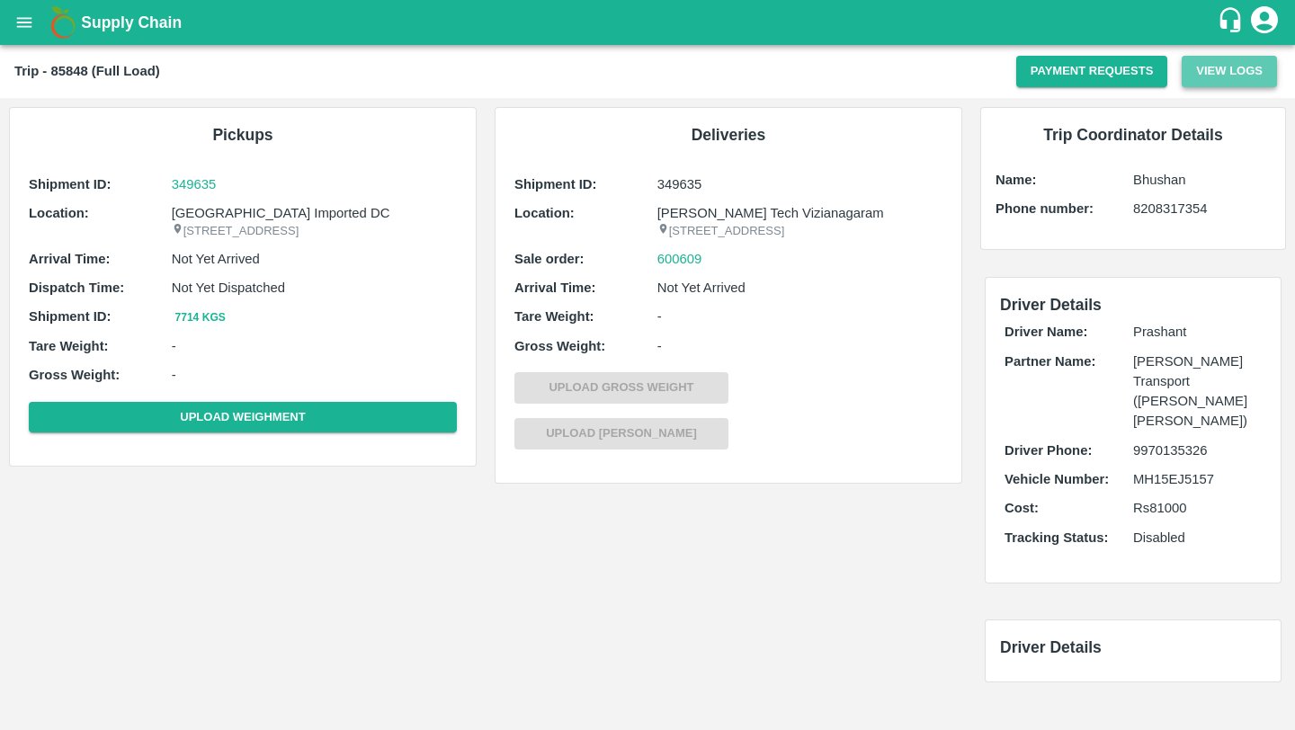
click at [1220, 67] on button "View Logs" at bounding box center [1229, 71] width 95 height 31
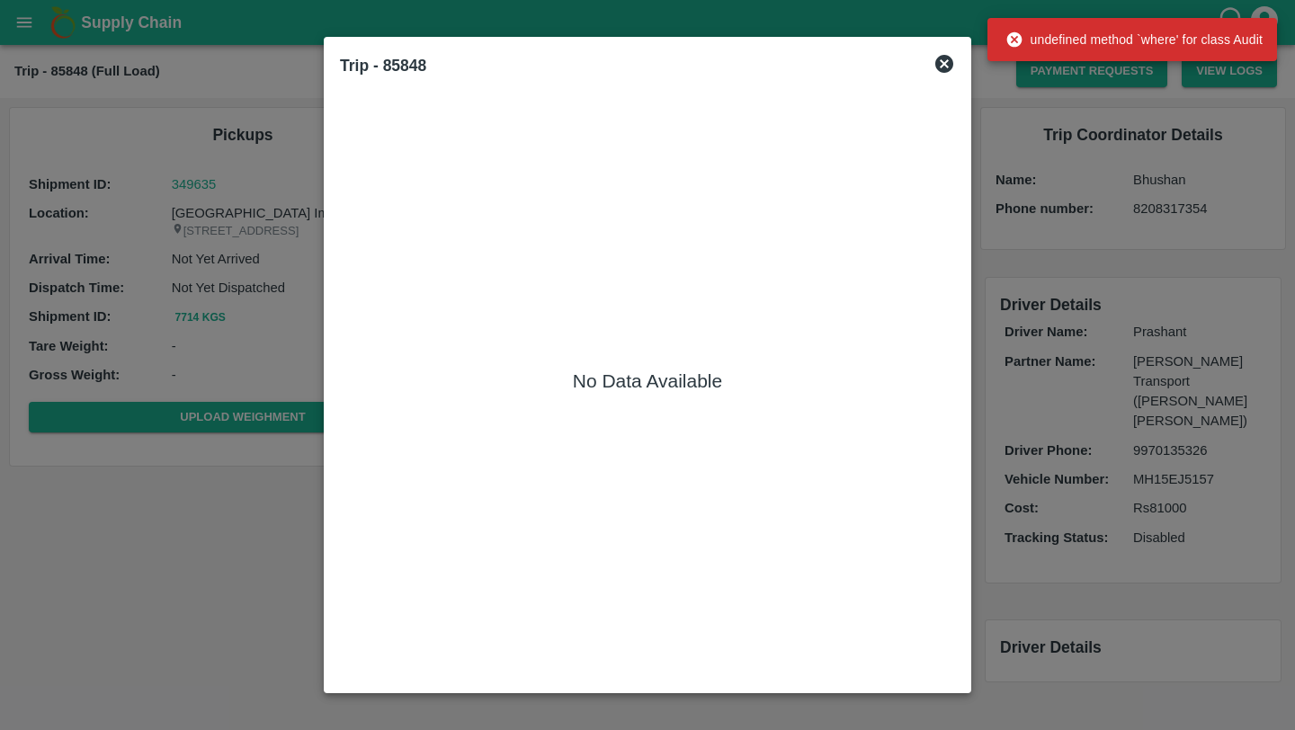
click at [943, 58] on icon at bounding box center [944, 64] width 18 height 18
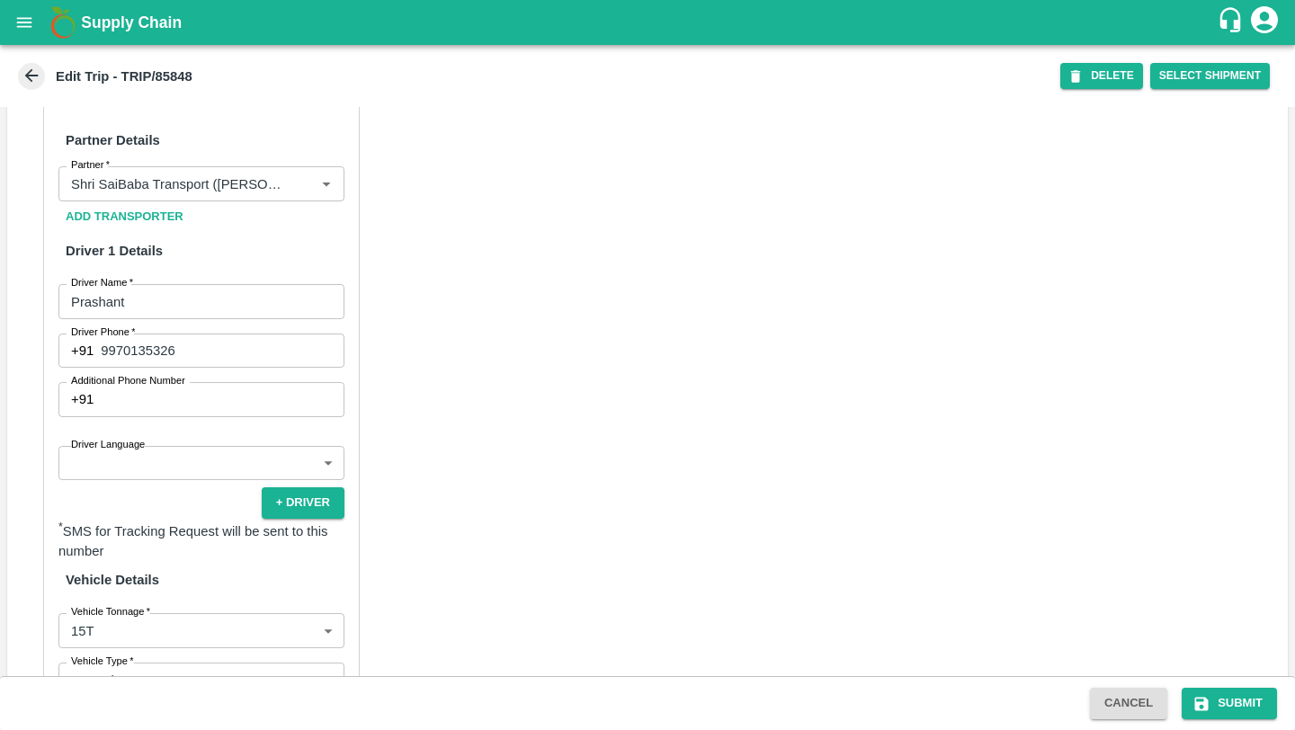
scroll to position [648, 0]
